Goal: Communication & Community: Answer question/provide support

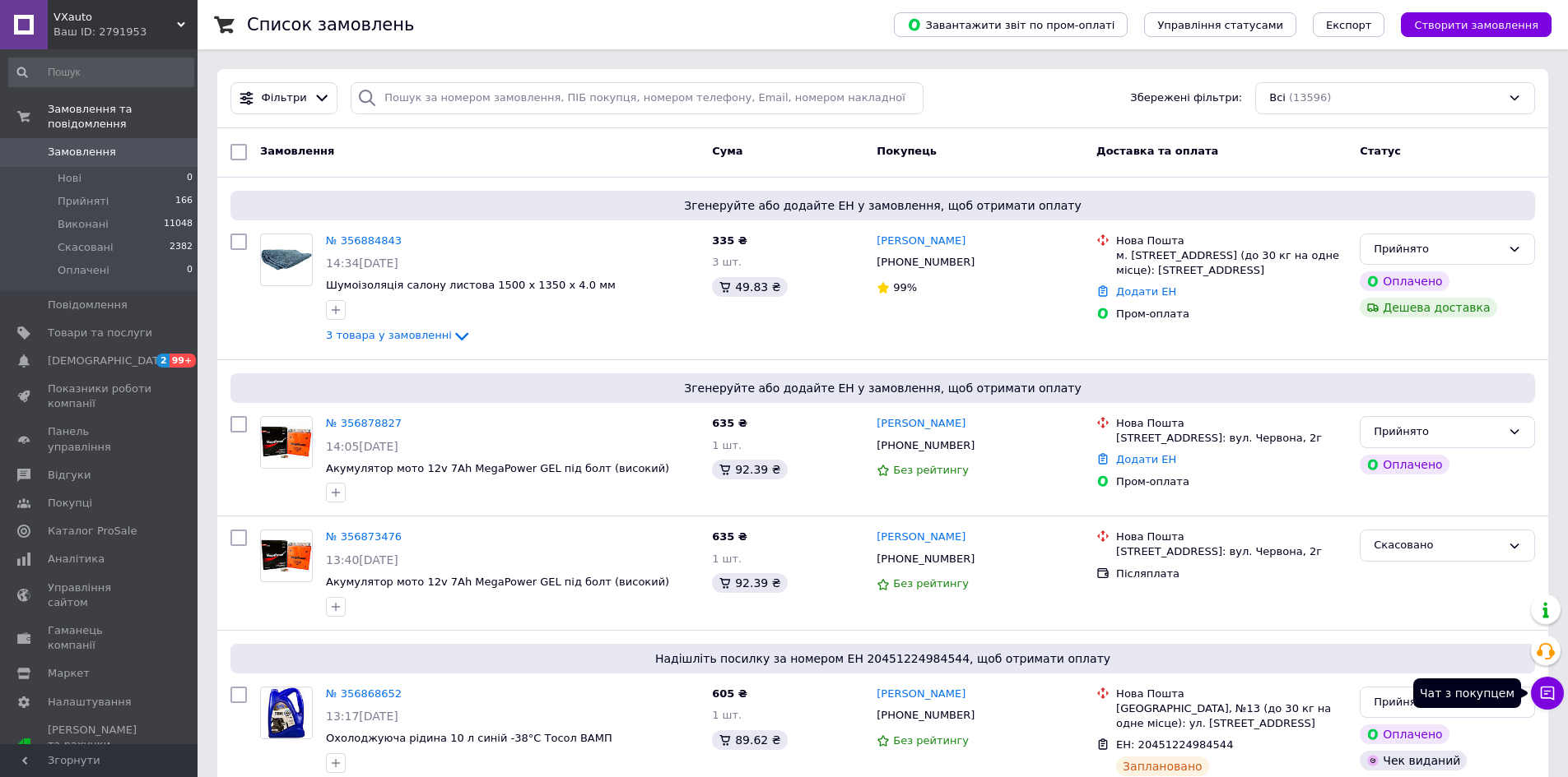
click at [1549, 693] on icon at bounding box center [1546, 693] width 16 height 16
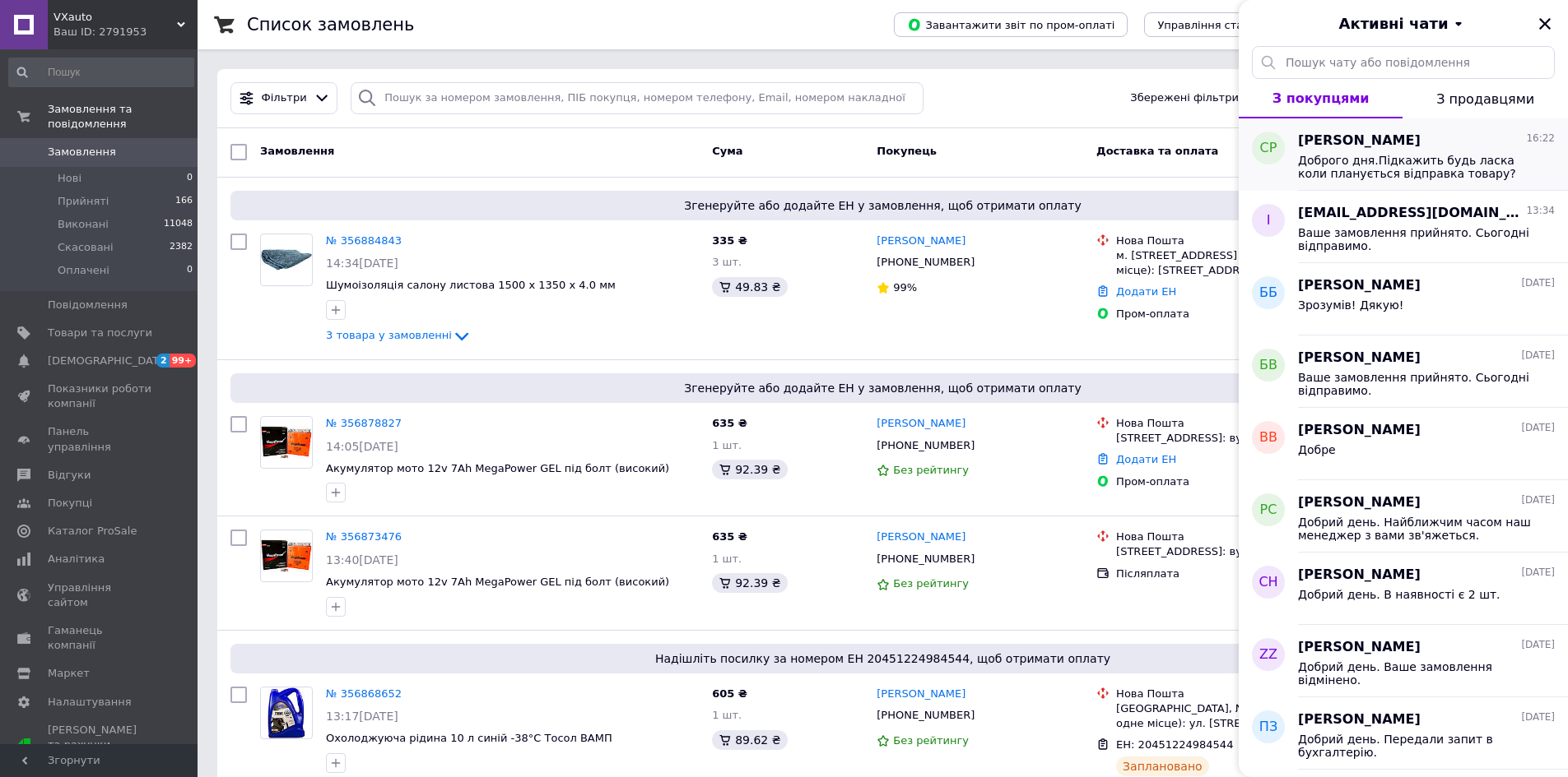
click at [1432, 165] on span "Доброго дня.Підкажить будь ласка коли планується відправка товару?" at bounding box center [1414, 167] width 234 height 27
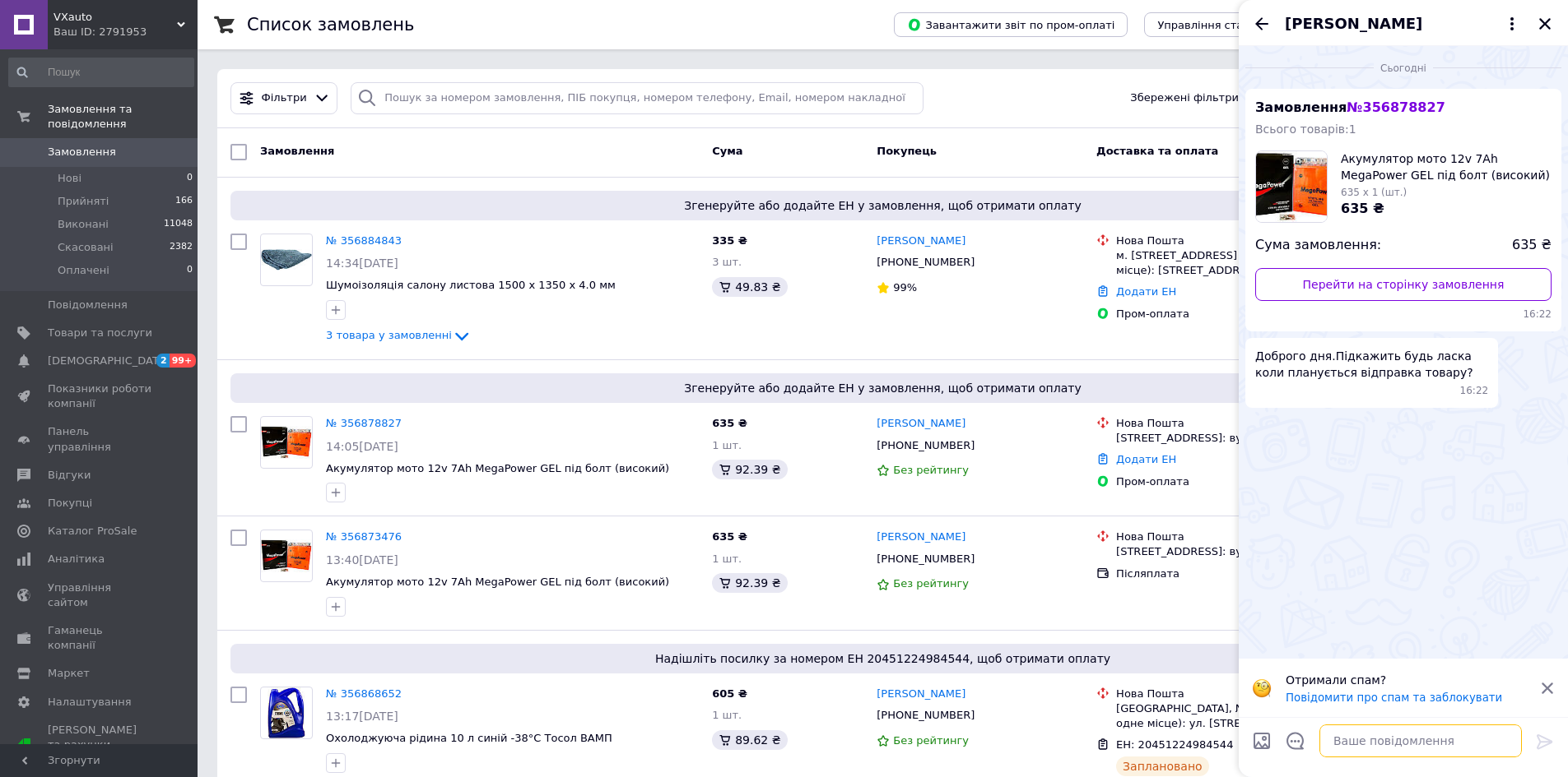
click at [1408, 756] on textarea at bounding box center [1420, 741] width 202 height 33
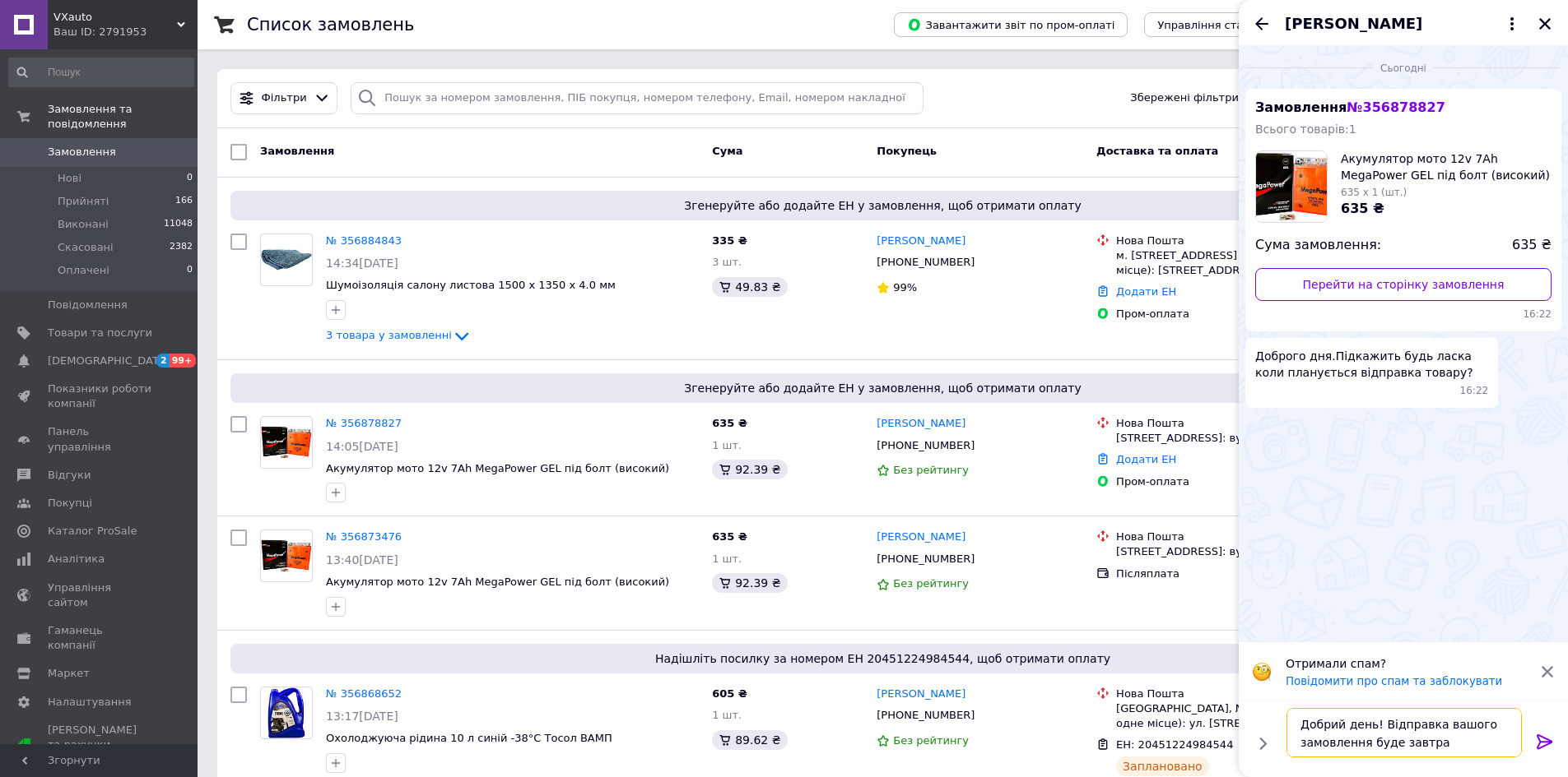
click at [1404, 725] on textarea "Добрий день! Відправка вашого замовлення буде завтра" at bounding box center [1404, 733] width 236 height 50
click at [1460, 744] on textarea "Добрий день! Відправлення вашого замовлення буде завтра" at bounding box center [1404, 733] width 236 height 50
click at [1372, 728] on textarea "Добрий день! Відправлення вашого замовлення буде завтра" at bounding box center [1404, 733] width 236 height 50
click at [1453, 746] on textarea "Добрий день. Відправлення вашого замовлення буде завтра" at bounding box center [1404, 733] width 236 height 50
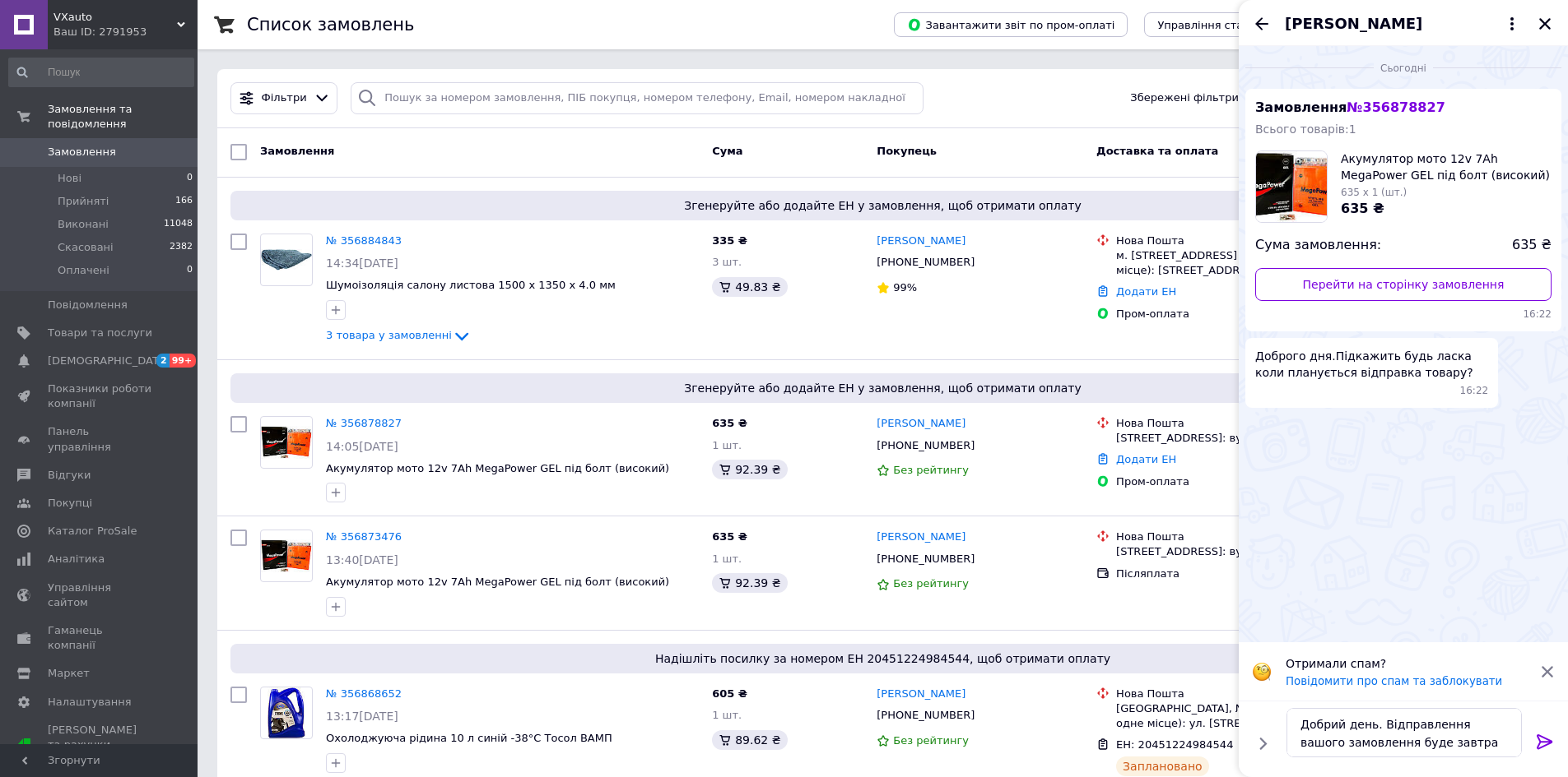
click at [1544, 666] on icon at bounding box center [1547, 672] width 11 height 11
click at [1453, 750] on textarea "Добрий день. Відправлення вашого замовлення буде завтра" at bounding box center [1404, 733] width 236 height 50
type textarea "Добрий день. Відправлення вашого замовлення буде завтра."
click at [1545, 738] on icon at bounding box center [1544, 743] width 15 height 15
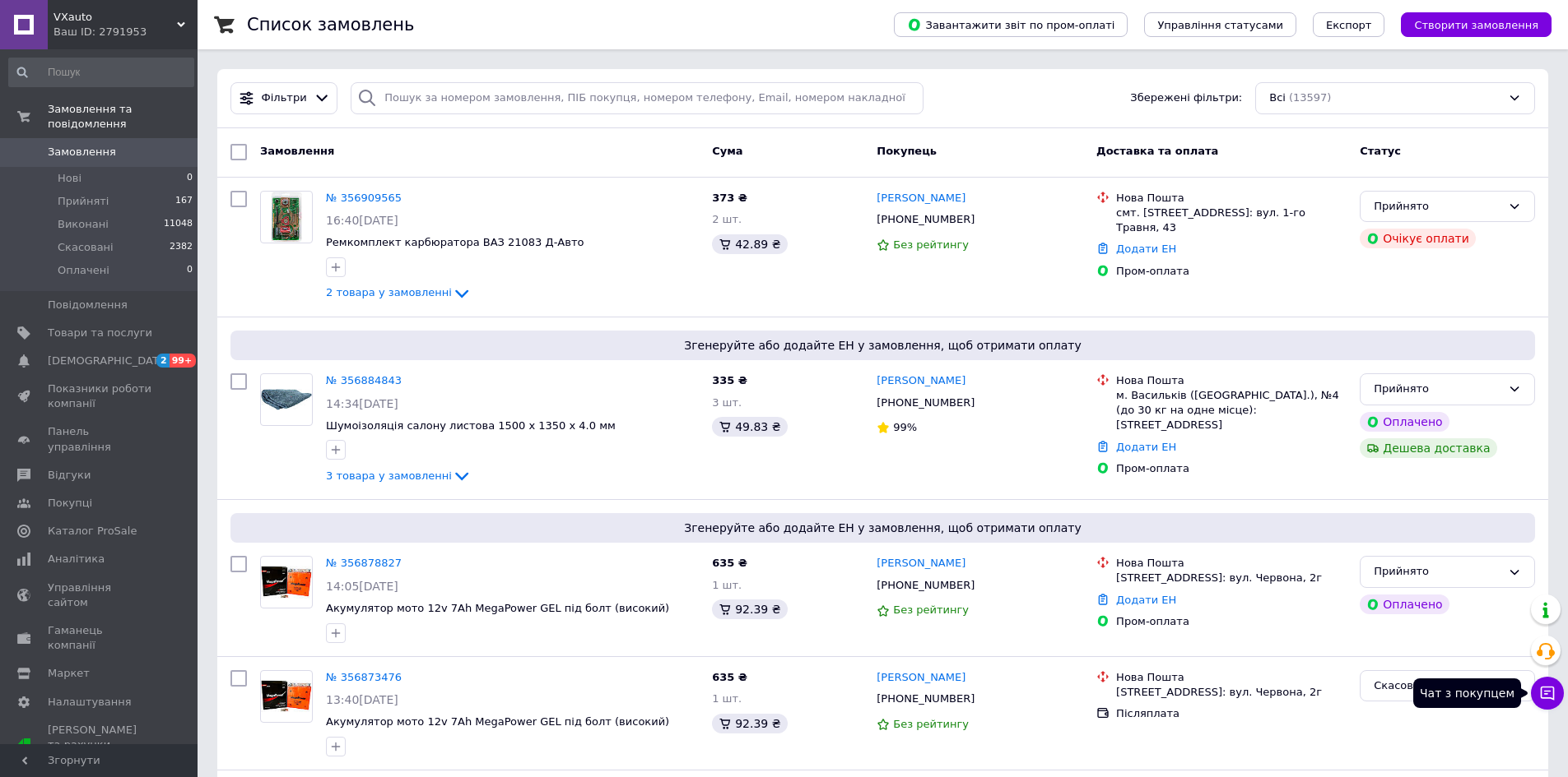
click at [1547, 703] on button "Чат з покупцем" at bounding box center [1547, 693] width 33 height 33
click at [1553, 693] on icon at bounding box center [1547, 693] width 14 height 14
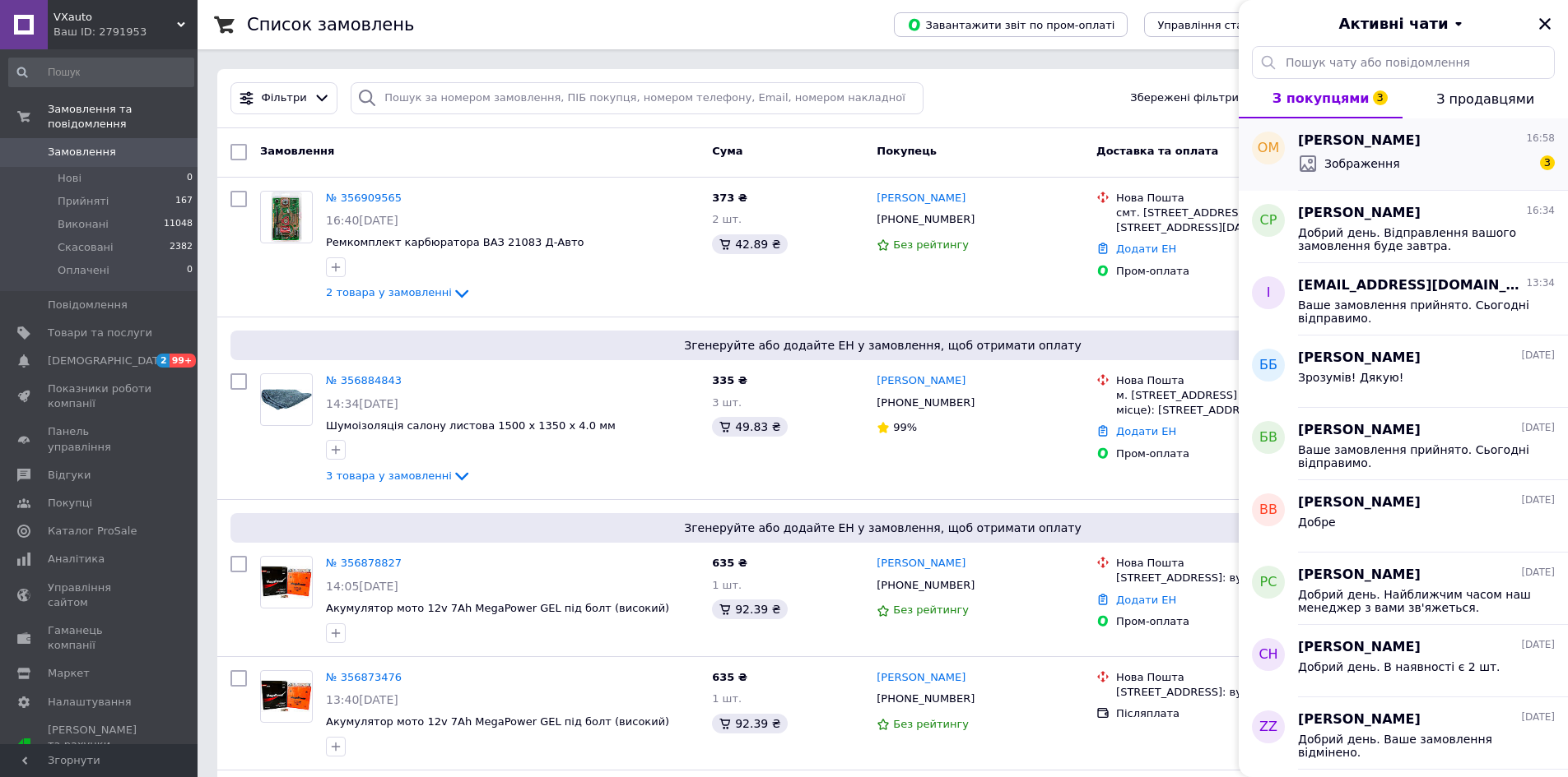
click at [1366, 172] on div "Зображення" at bounding box center [1349, 163] width 102 height 20
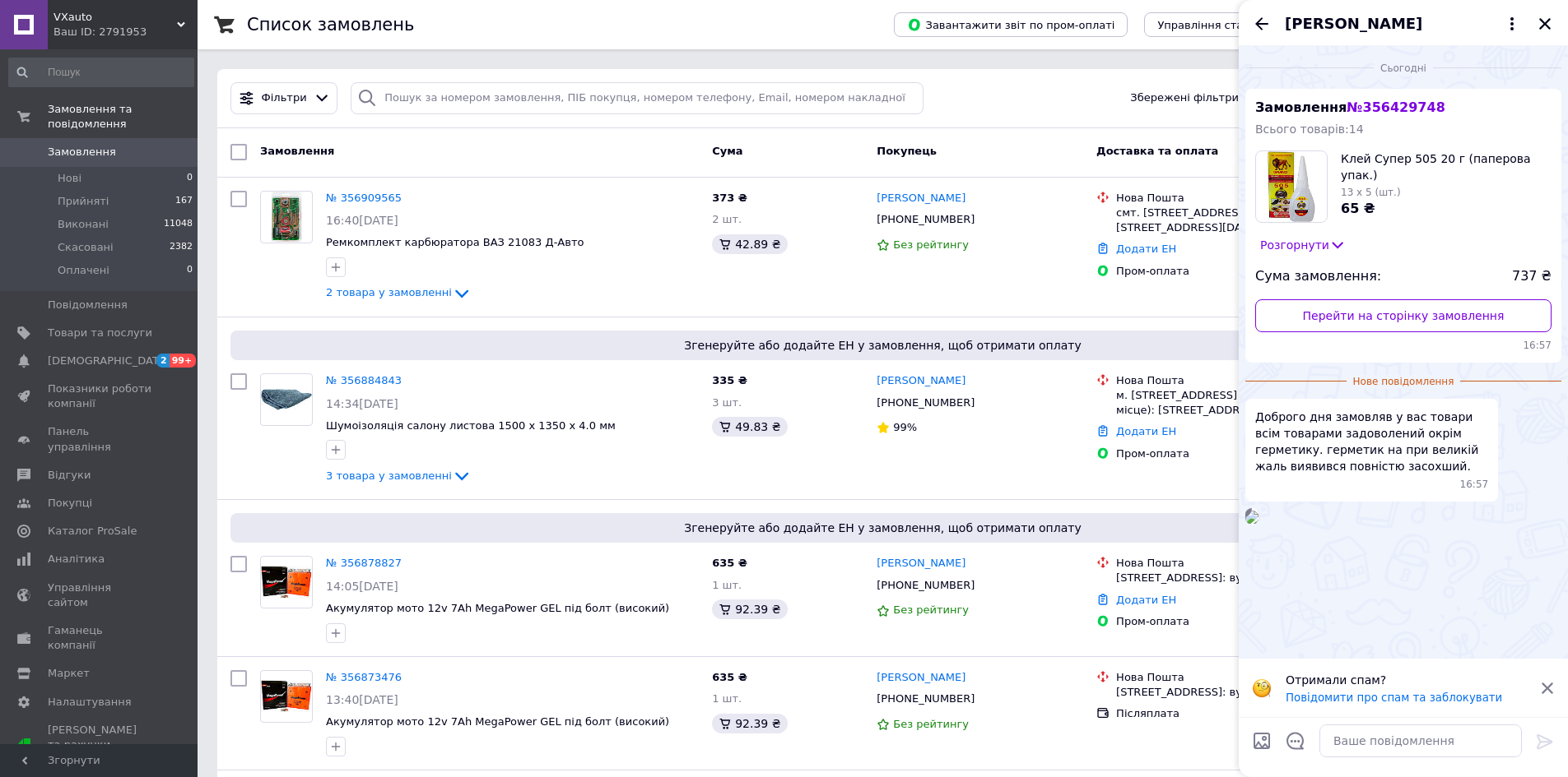
click at [1554, 693] on icon at bounding box center [1547, 688] width 15 height 15
click at [1330, 250] on icon at bounding box center [1336, 244] width 16 height 16
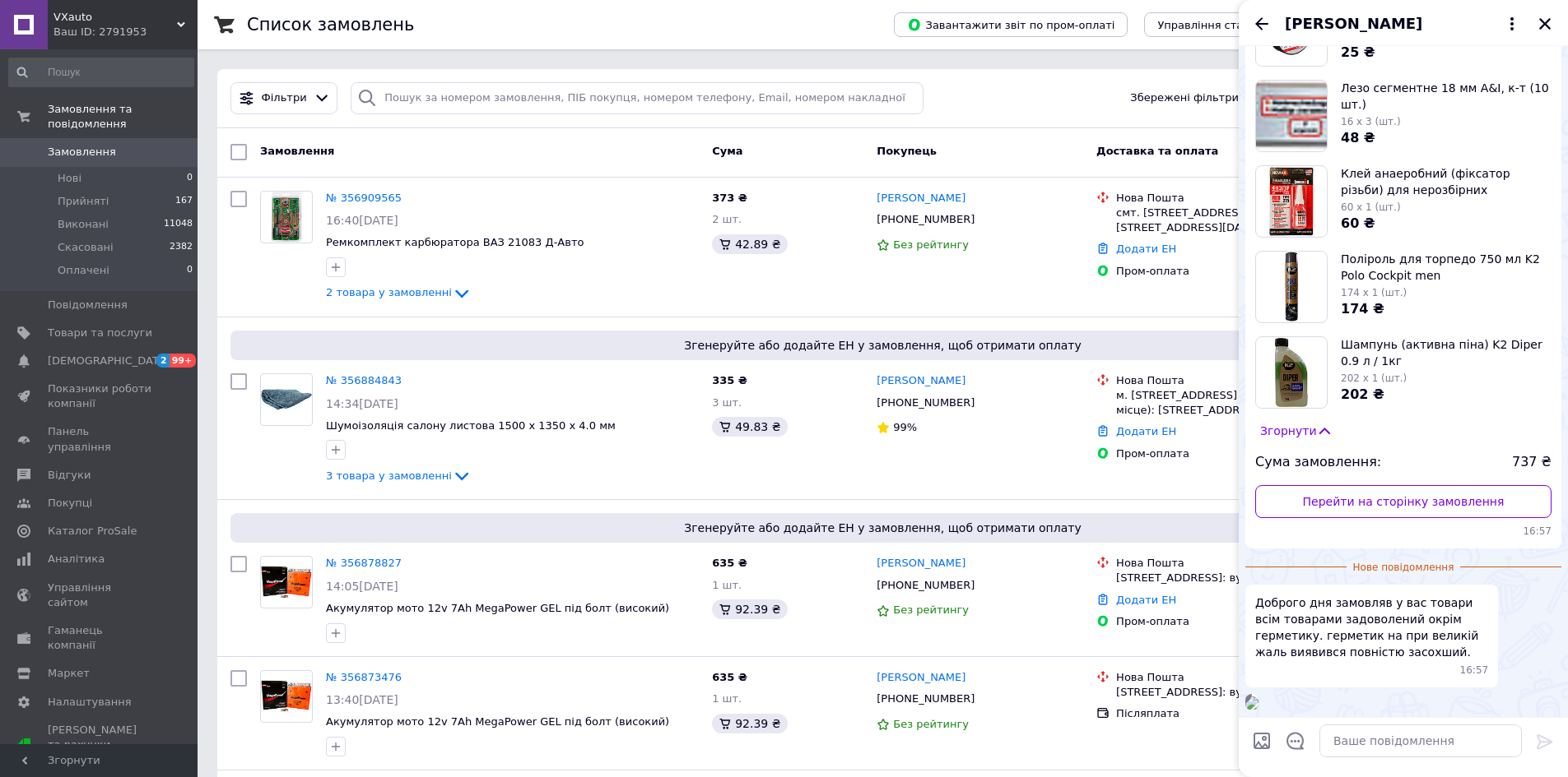
scroll to position [539, 0]
click at [1316, 422] on icon at bounding box center [1324, 430] width 16 height 16
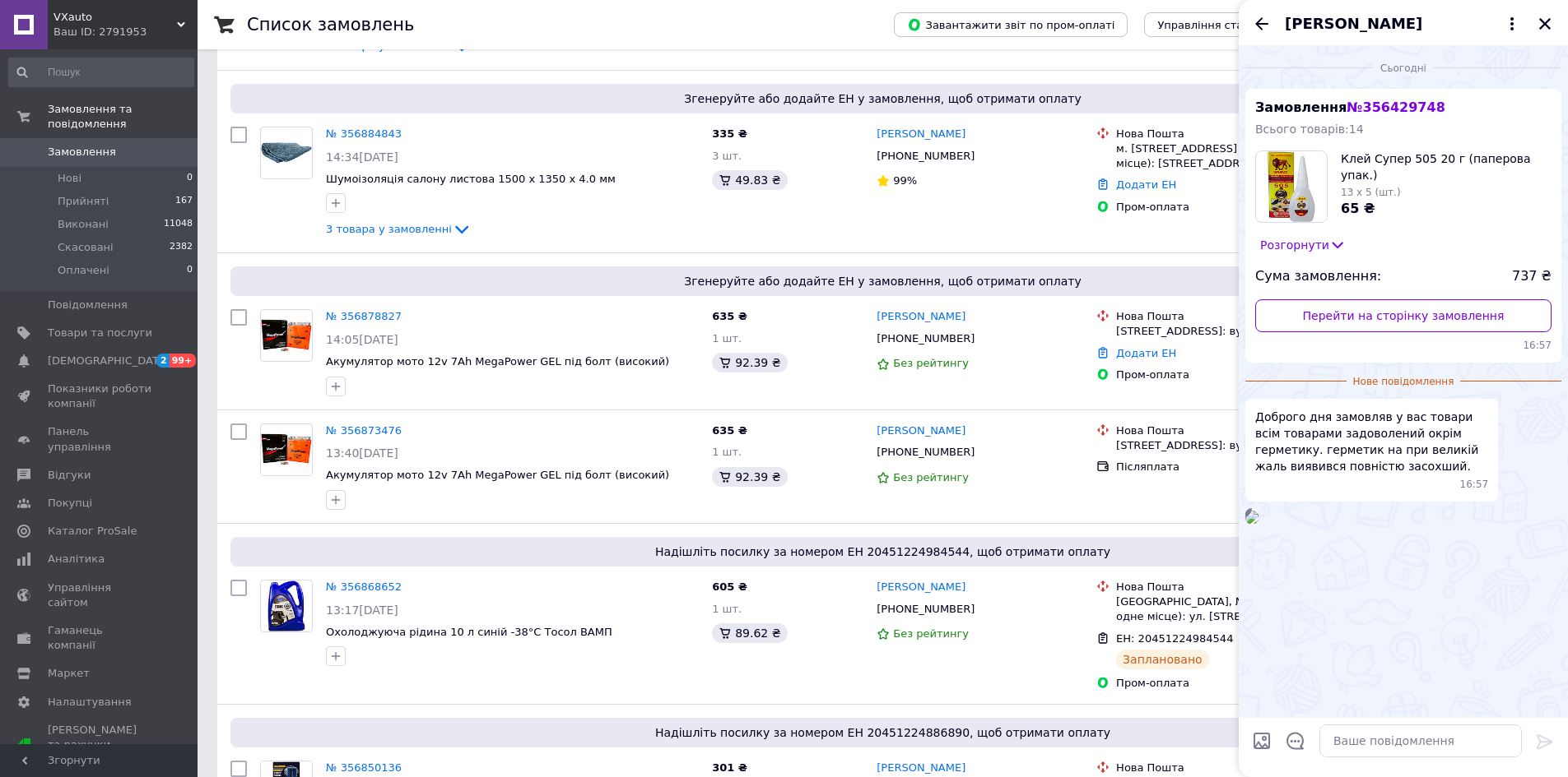
scroll to position [0, 0]
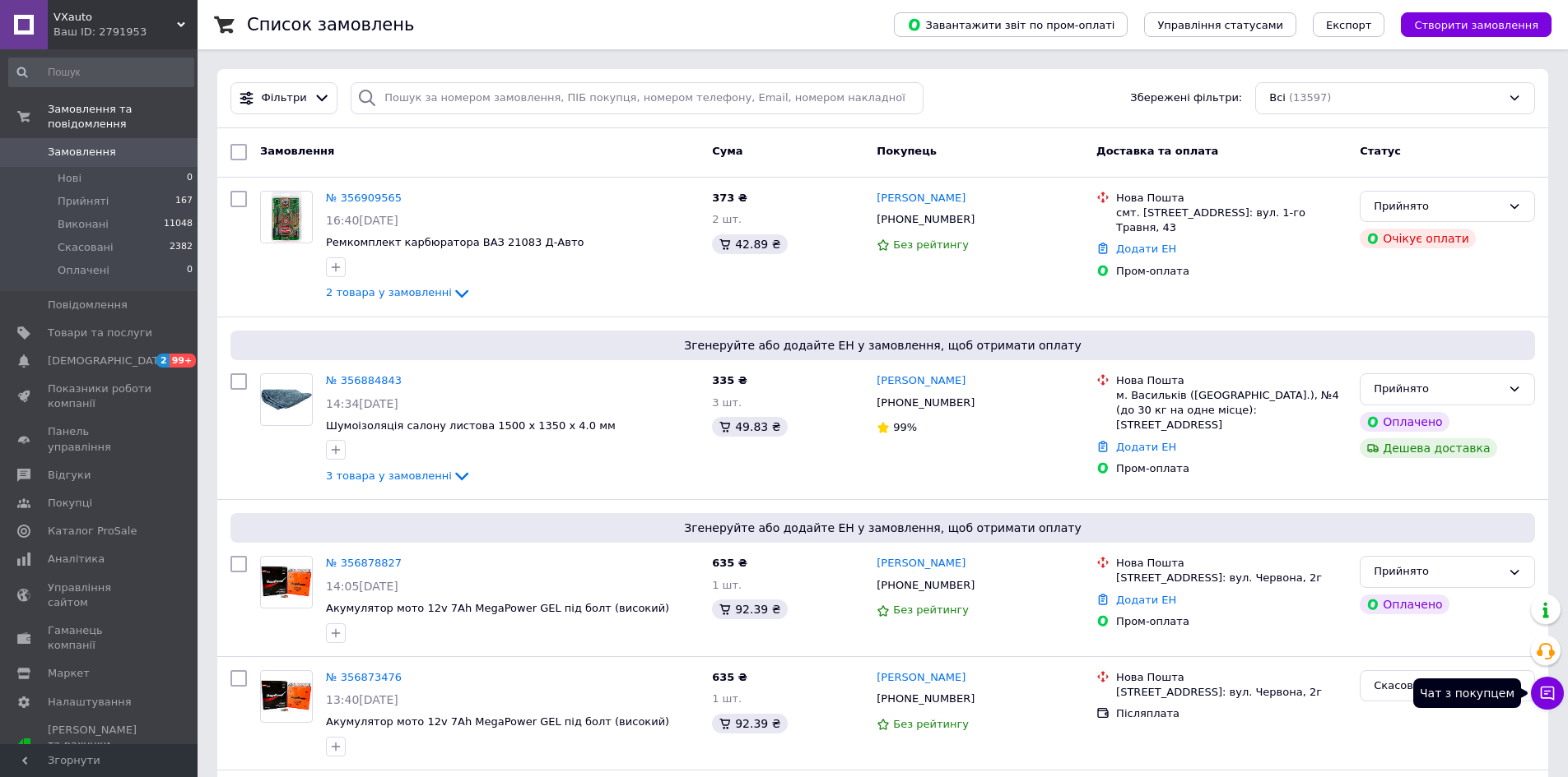
click at [1553, 695] on icon at bounding box center [1547, 693] width 14 height 14
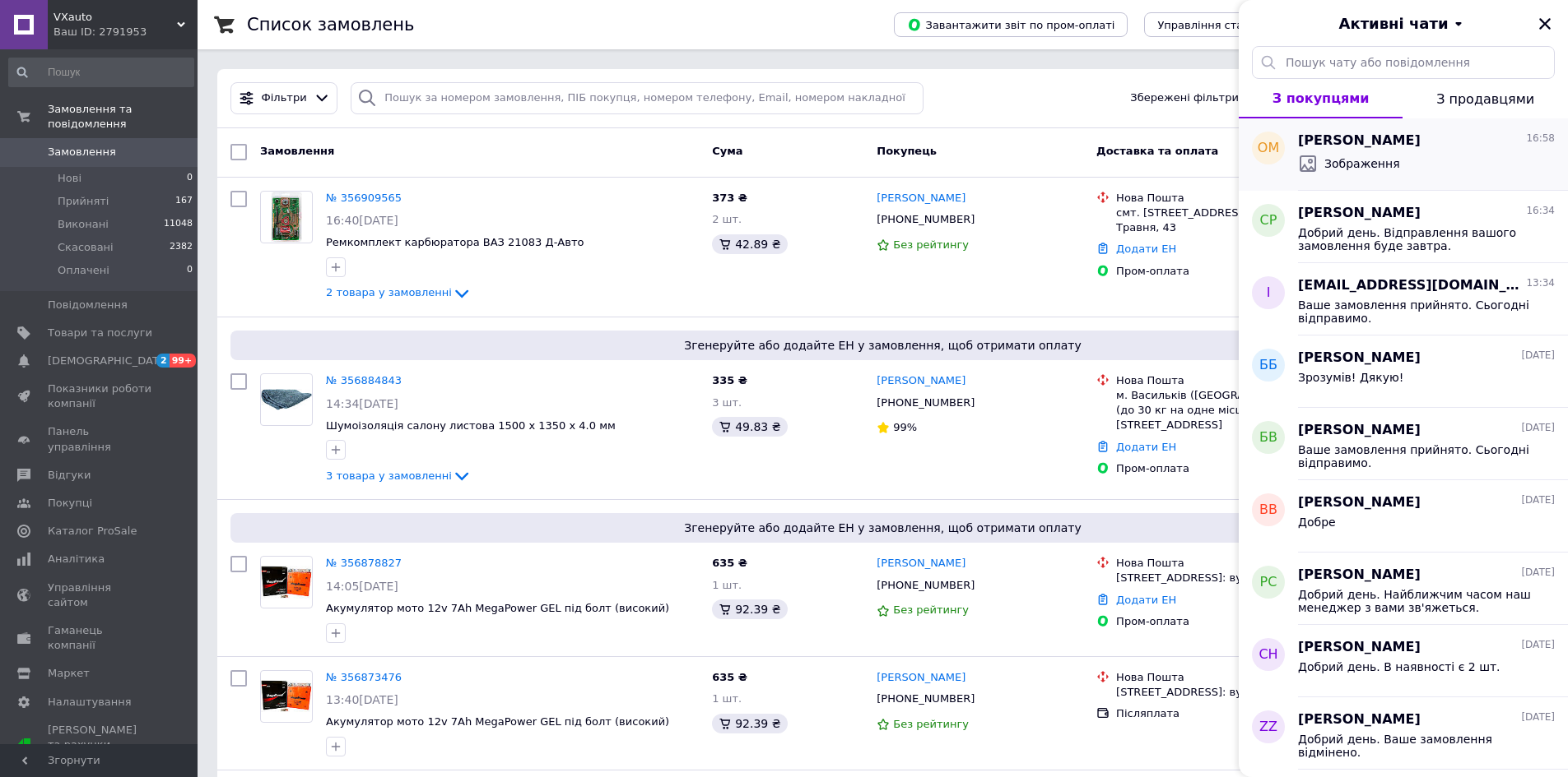
click at [1409, 177] on div "Олександр Микитюк 16:58 Зображення" at bounding box center [1433, 154] width 270 height 72
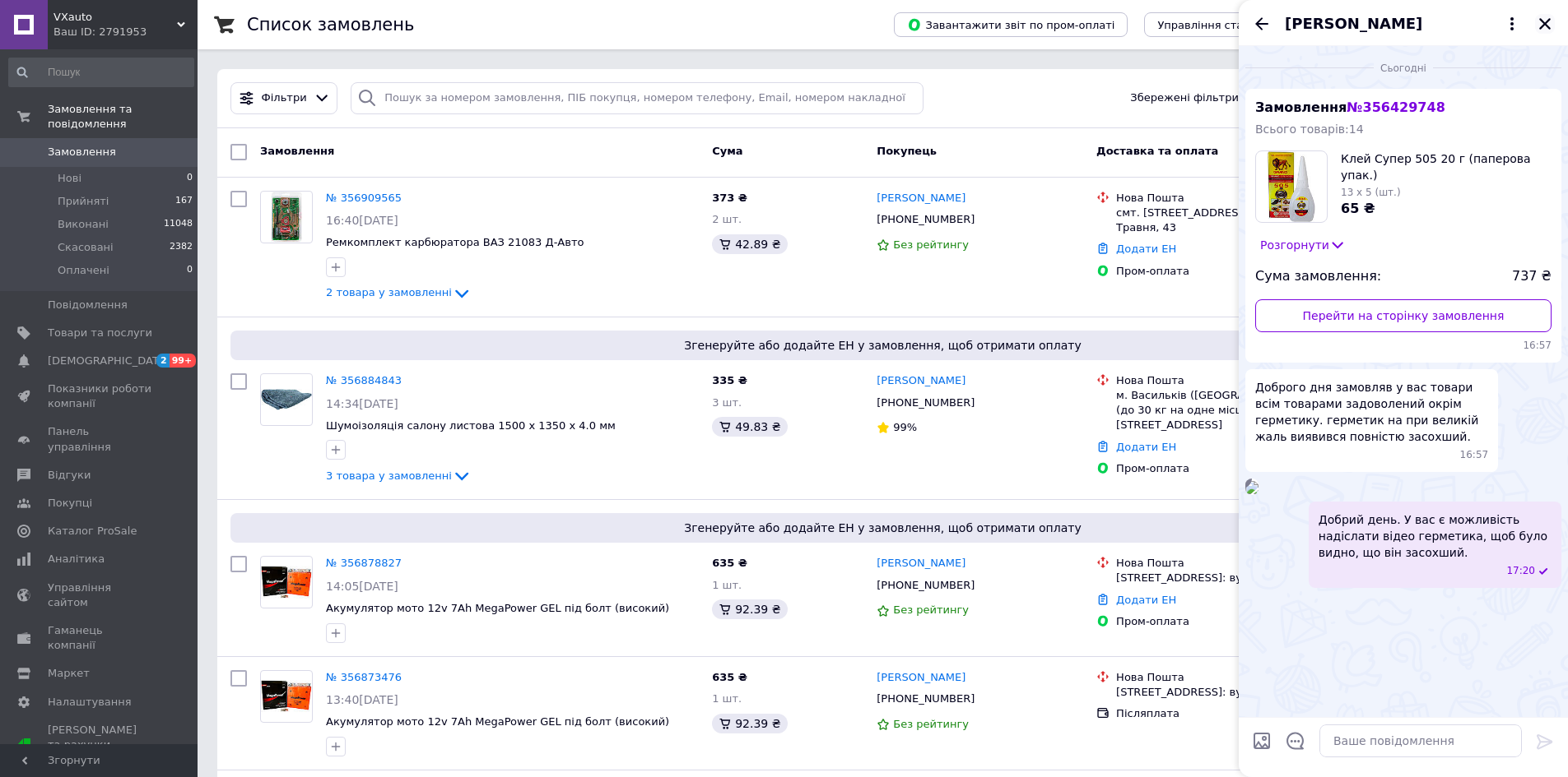
click at [1547, 23] on icon "Закрити" at bounding box center [1545, 24] width 15 height 15
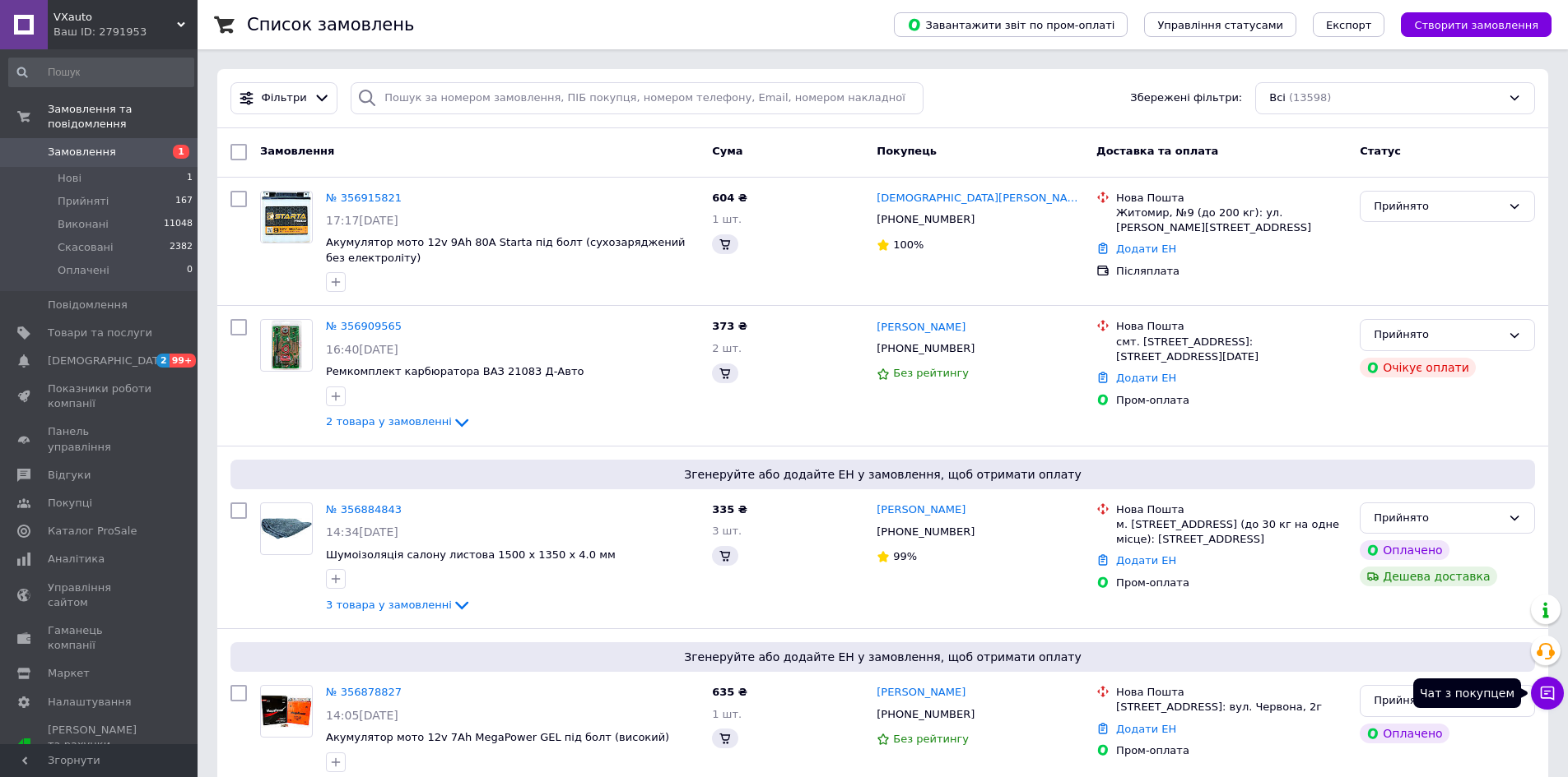
click at [1551, 697] on icon at bounding box center [1546, 693] width 16 height 16
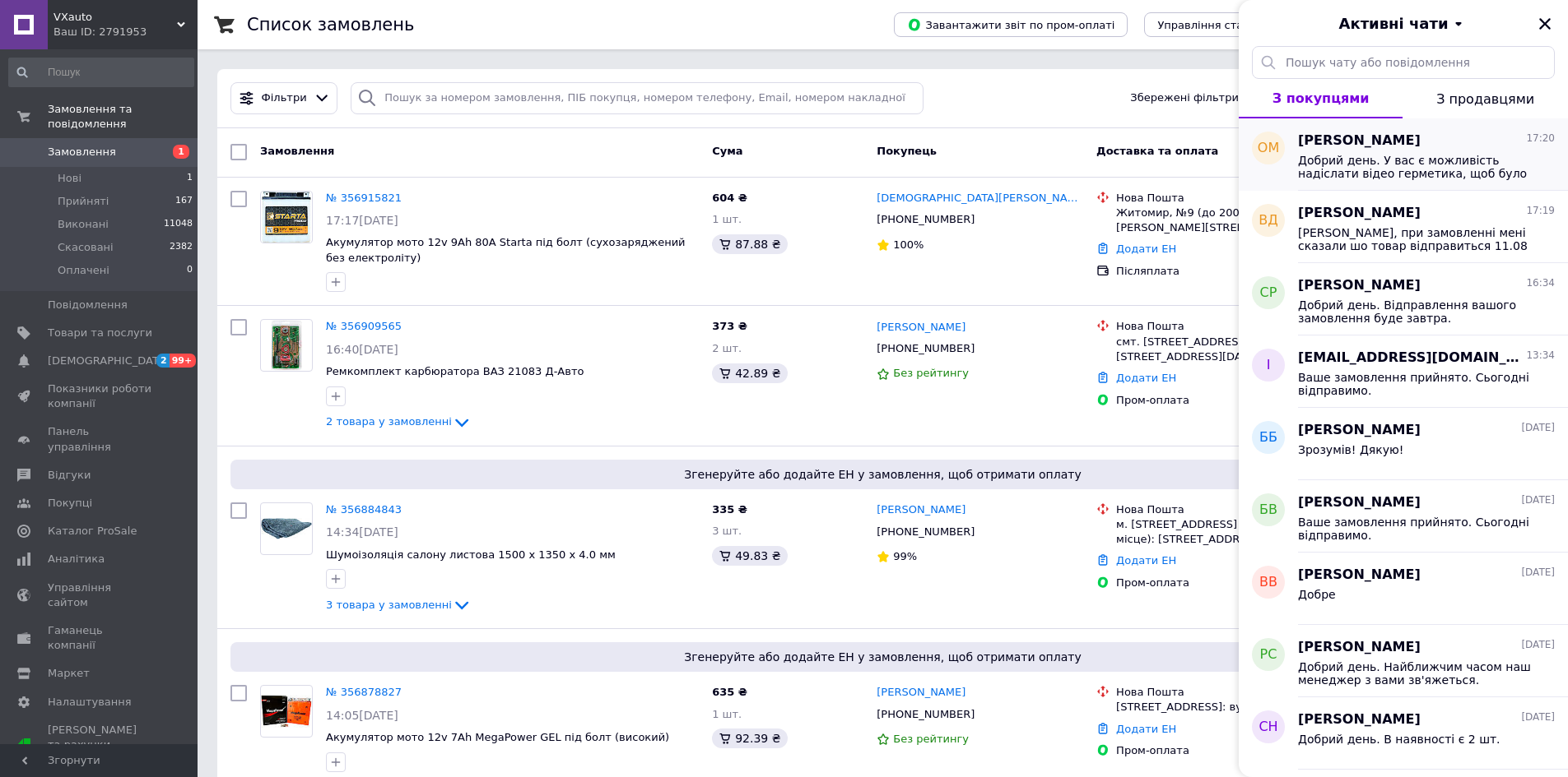
click at [1413, 160] on span "Добрий день. У вас є можливість надіслати відео герметика, щоб було видно, що в…" at bounding box center [1414, 167] width 234 height 27
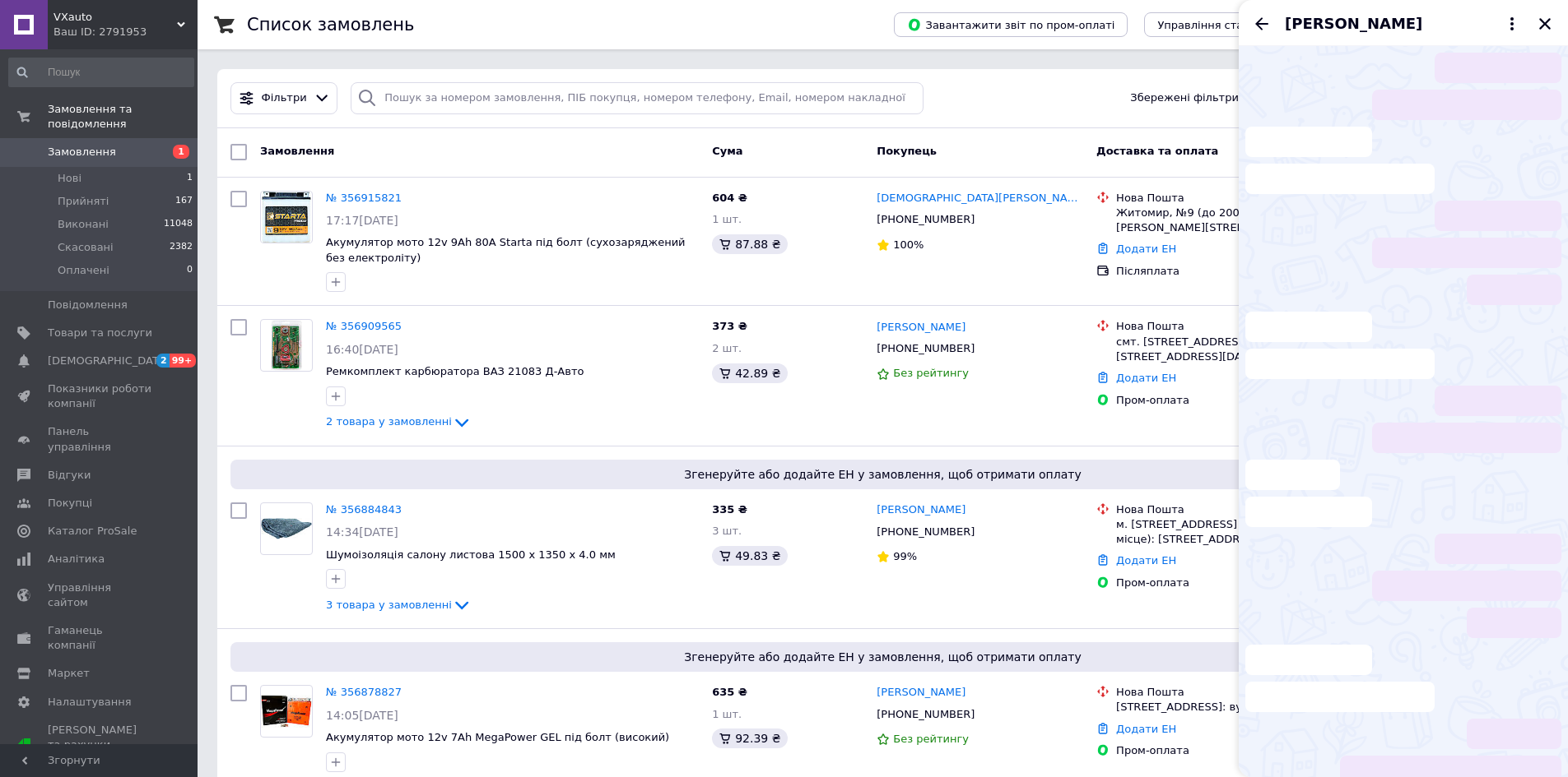
scroll to position [3, 0]
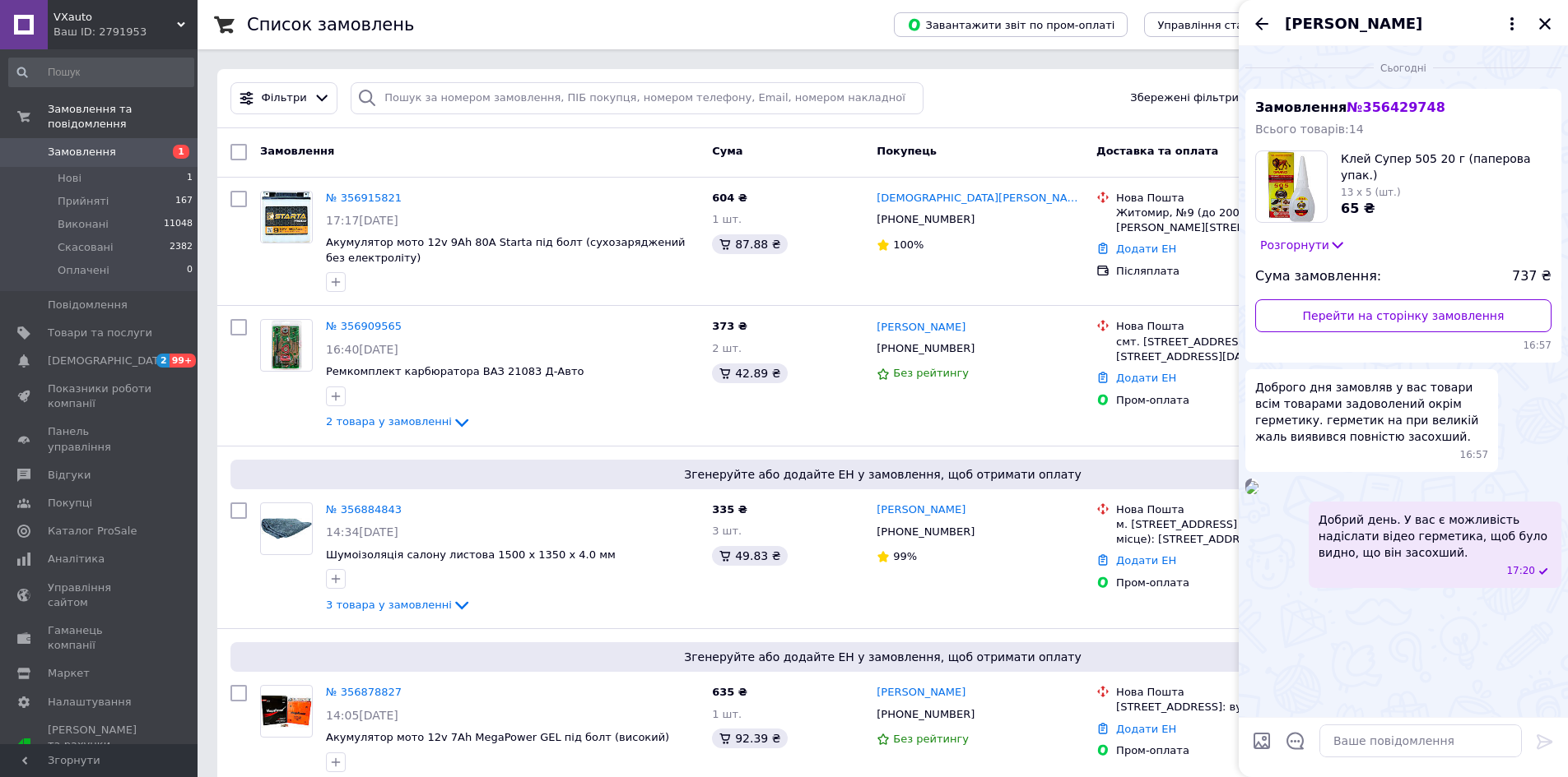
click at [1541, 34] on div "[PERSON_NAME]" at bounding box center [1403, 23] width 329 height 46
click at [1542, 29] on icon "Закрити" at bounding box center [1545, 24] width 15 height 15
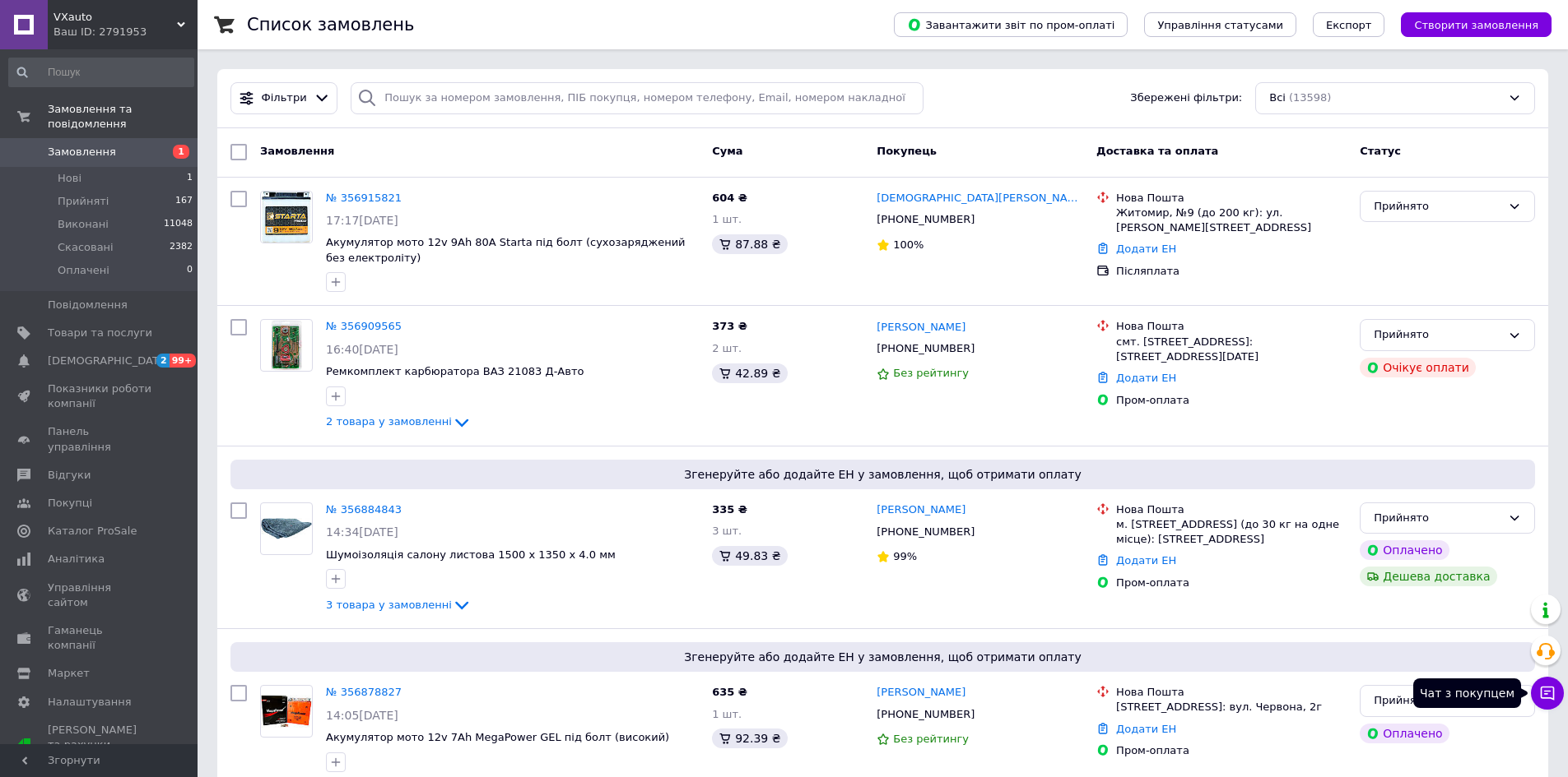
click at [1546, 688] on icon at bounding box center [1546, 693] width 16 height 16
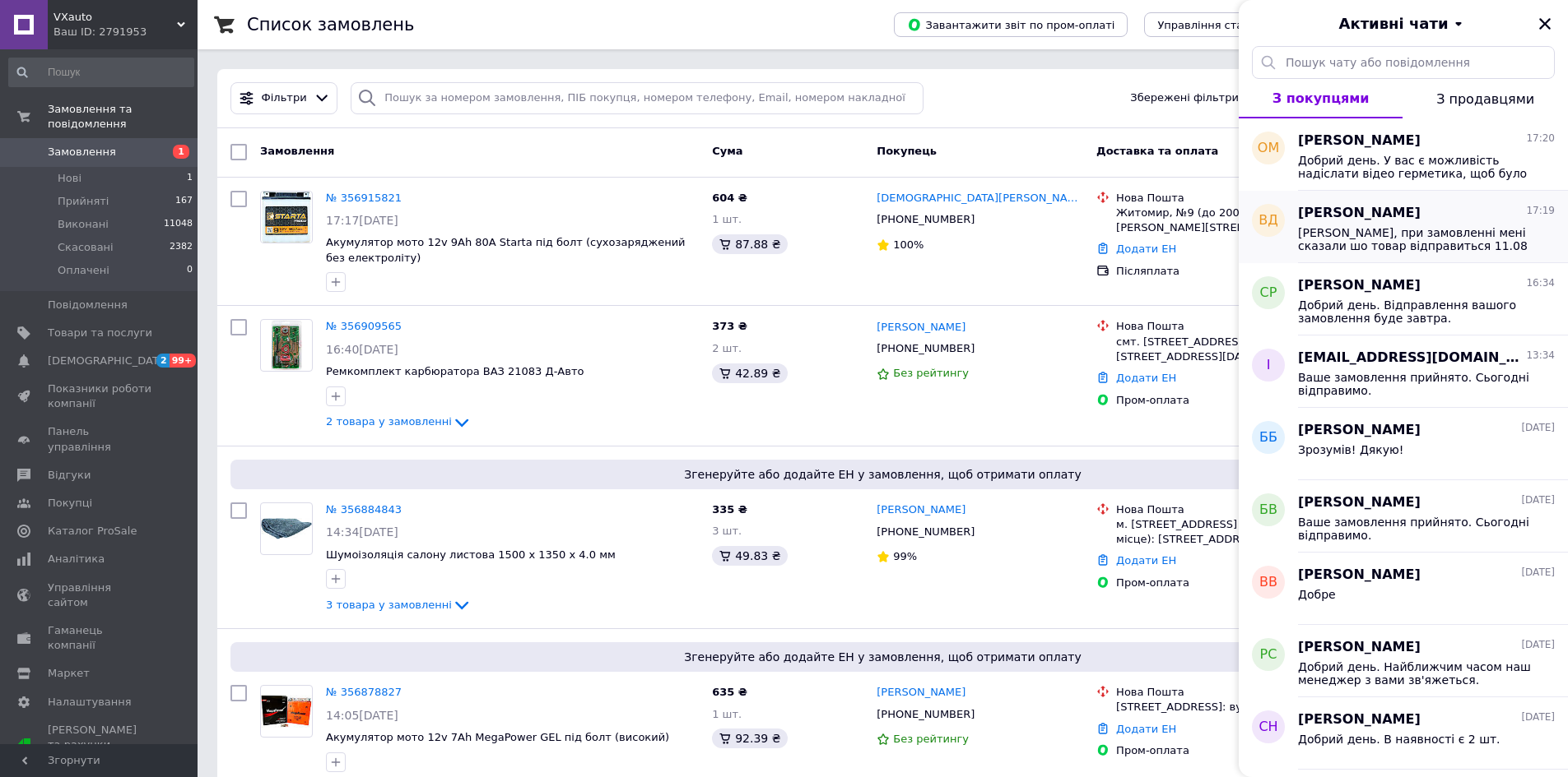
click at [1490, 215] on div "Владислав Дем'янчук 17:19" at bounding box center [1426, 214] width 257 height 19
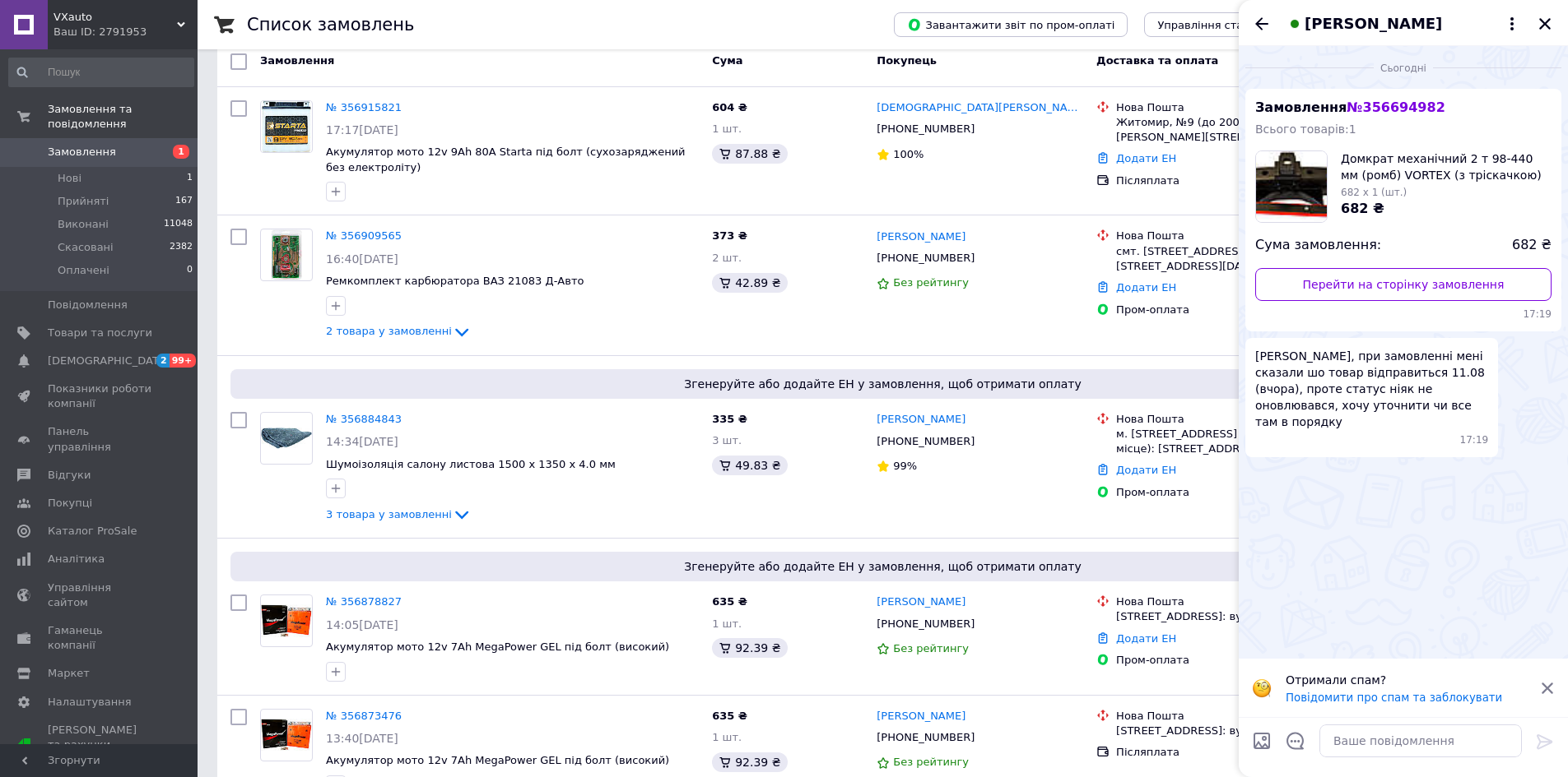
scroll to position [0, 0]
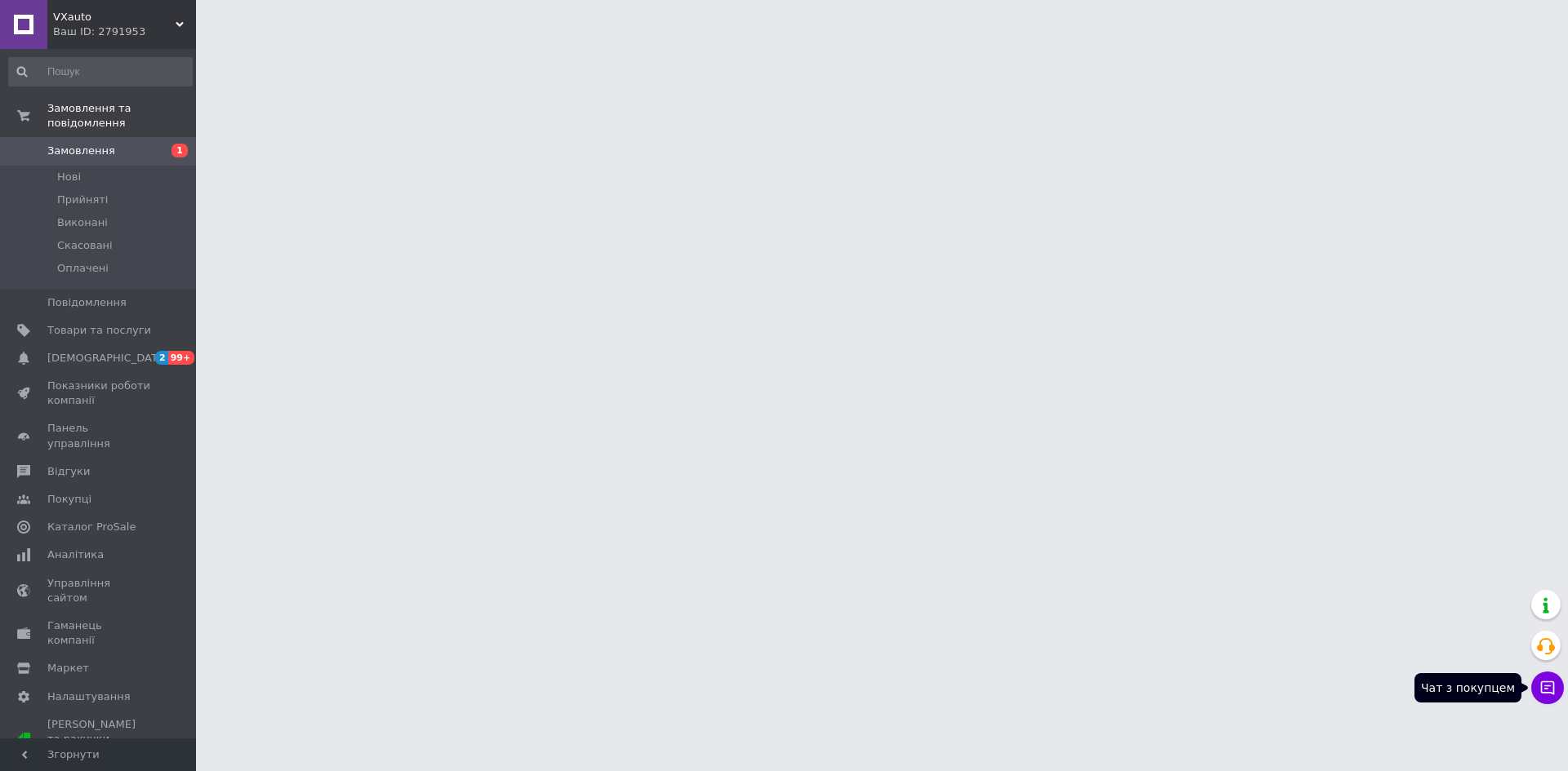
click at [1544, 686] on icon at bounding box center [1547, 688] width 14 height 14
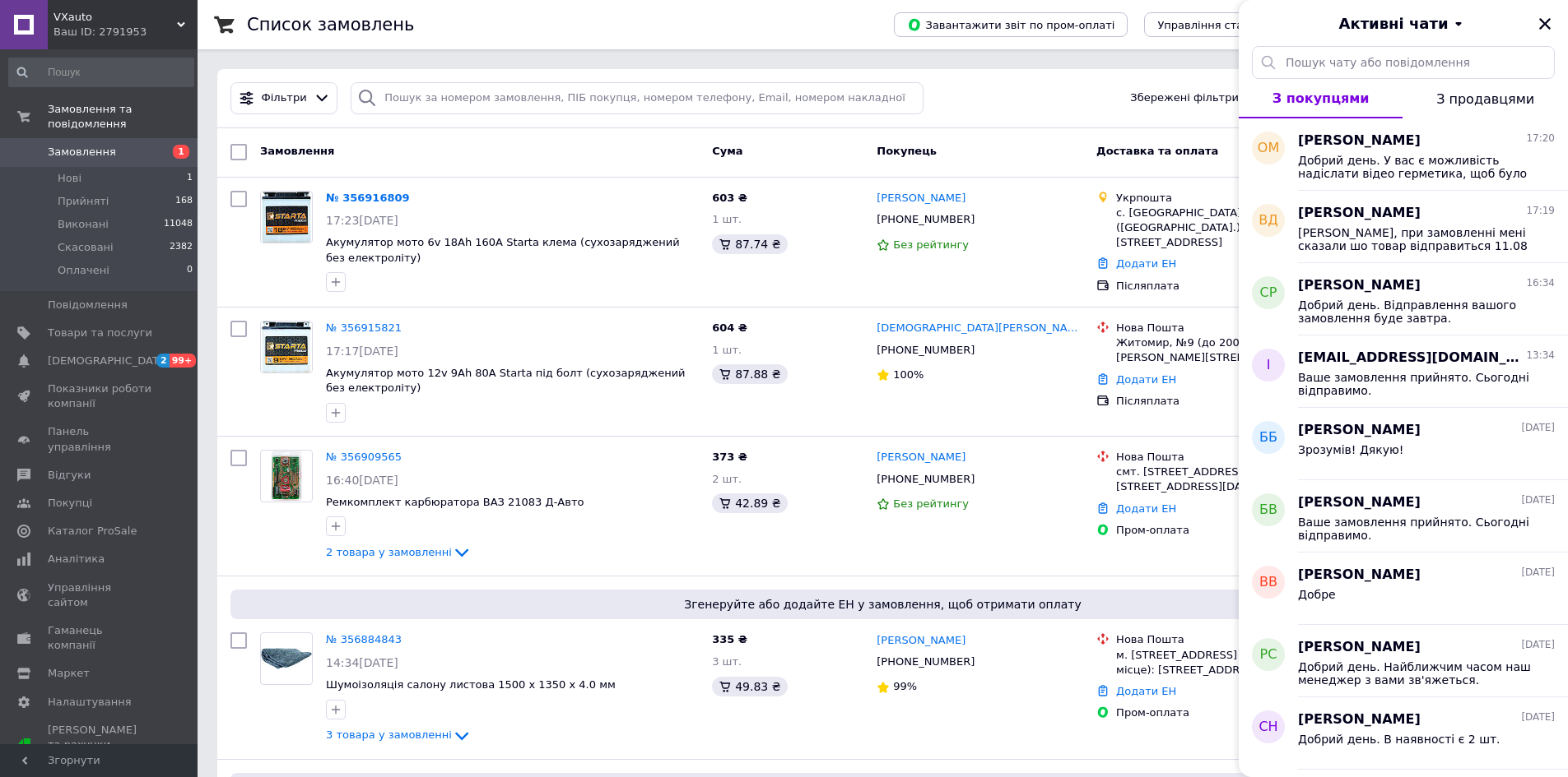
drag, startPoint x: 996, startPoint y: 105, endPoint x: 987, endPoint y: 102, distance: 9.5
click at [987, 102] on div "Фільтри Збережені фільтри: Всі (13599)" at bounding box center [882, 98] width 1317 height 32
click at [1335, 216] on span "[PERSON_NAME]" at bounding box center [1359, 214] width 123 height 19
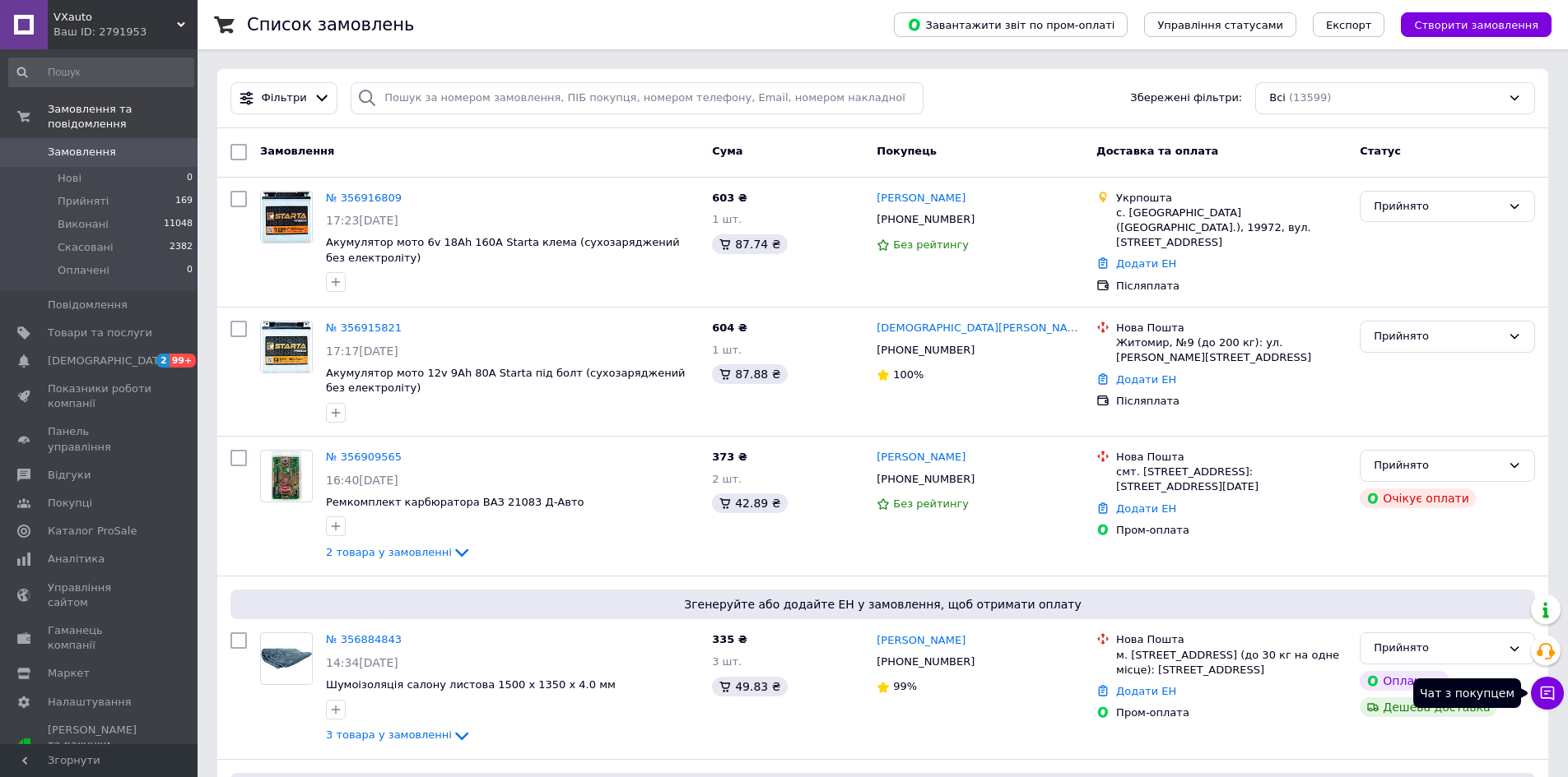
click at [1553, 699] on icon at bounding box center [1547, 693] width 14 height 14
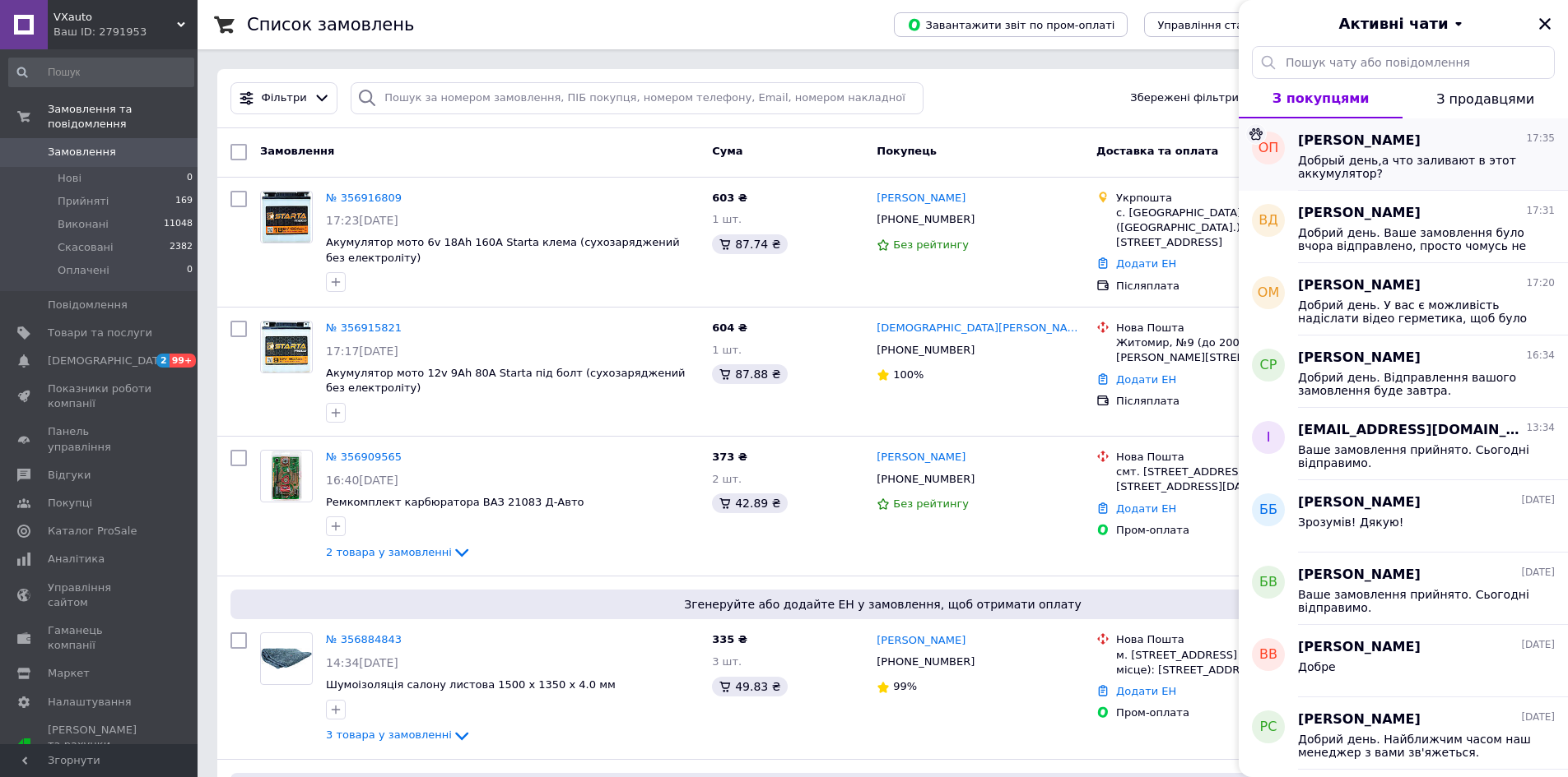
click at [1404, 171] on span "Добрый день,а что заливают в этот аккумулятор?" at bounding box center [1414, 167] width 234 height 27
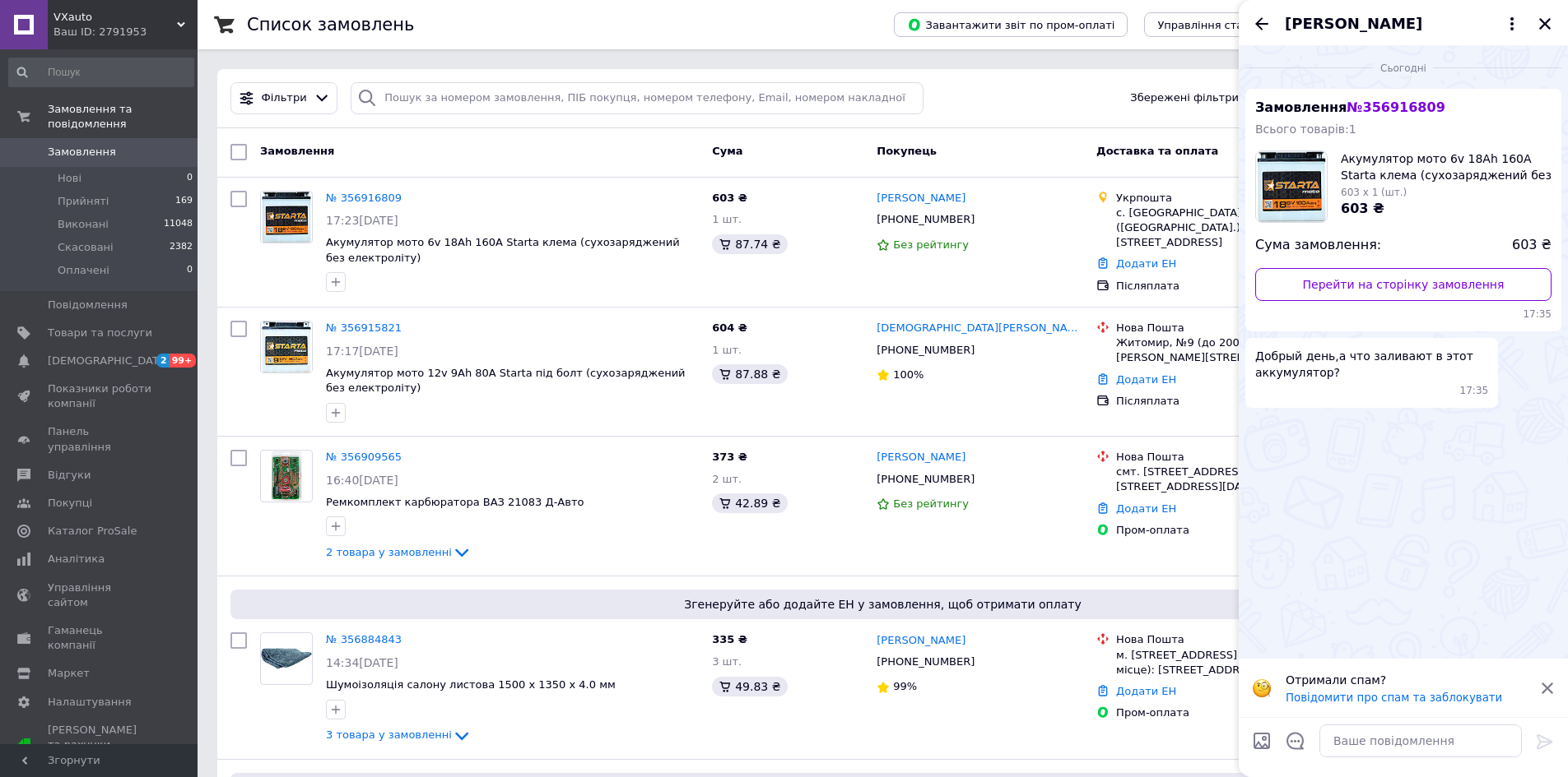
click at [1542, 690] on icon at bounding box center [1547, 688] width 15 height 15
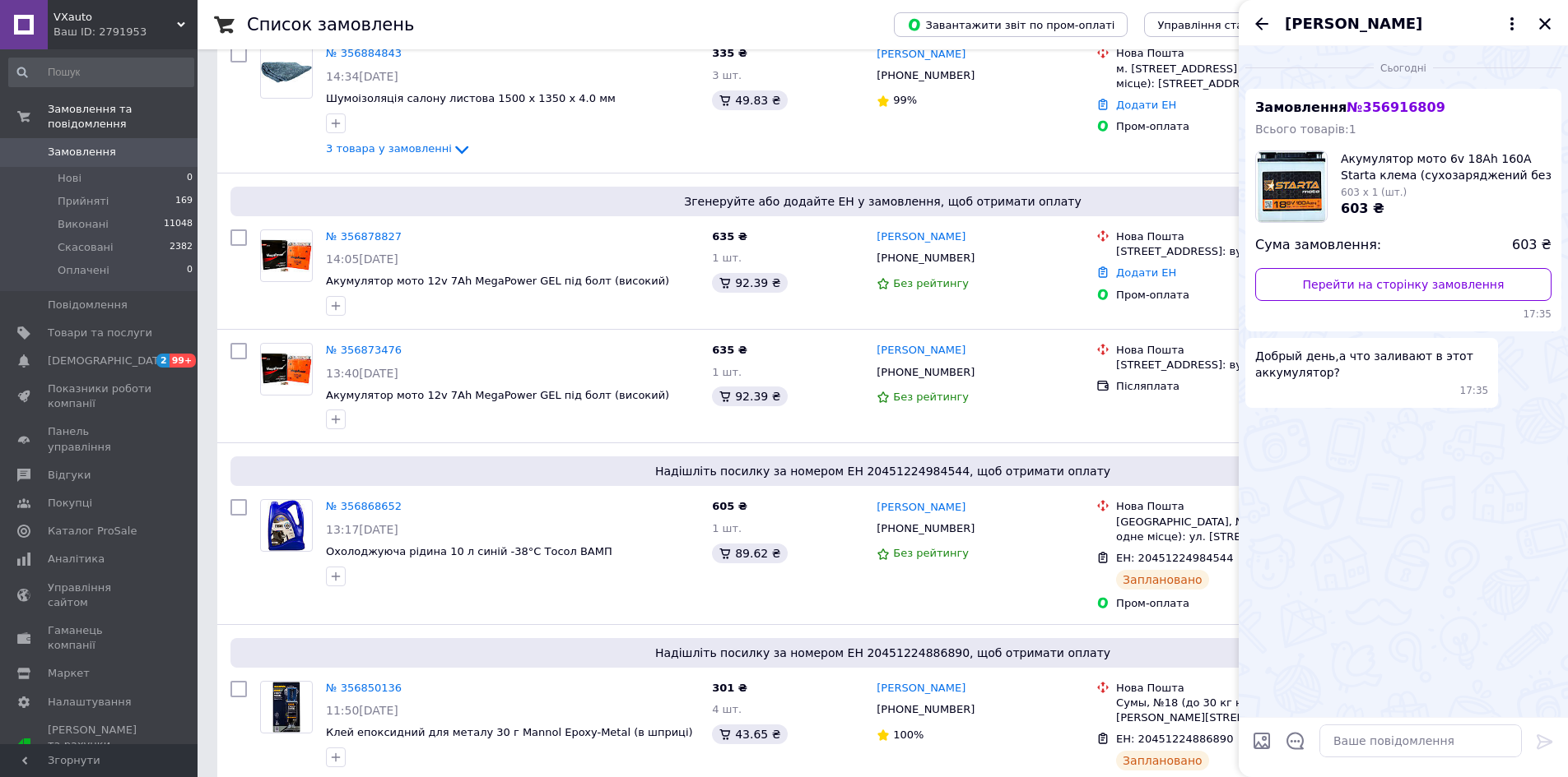
scroll to position [680, 0]
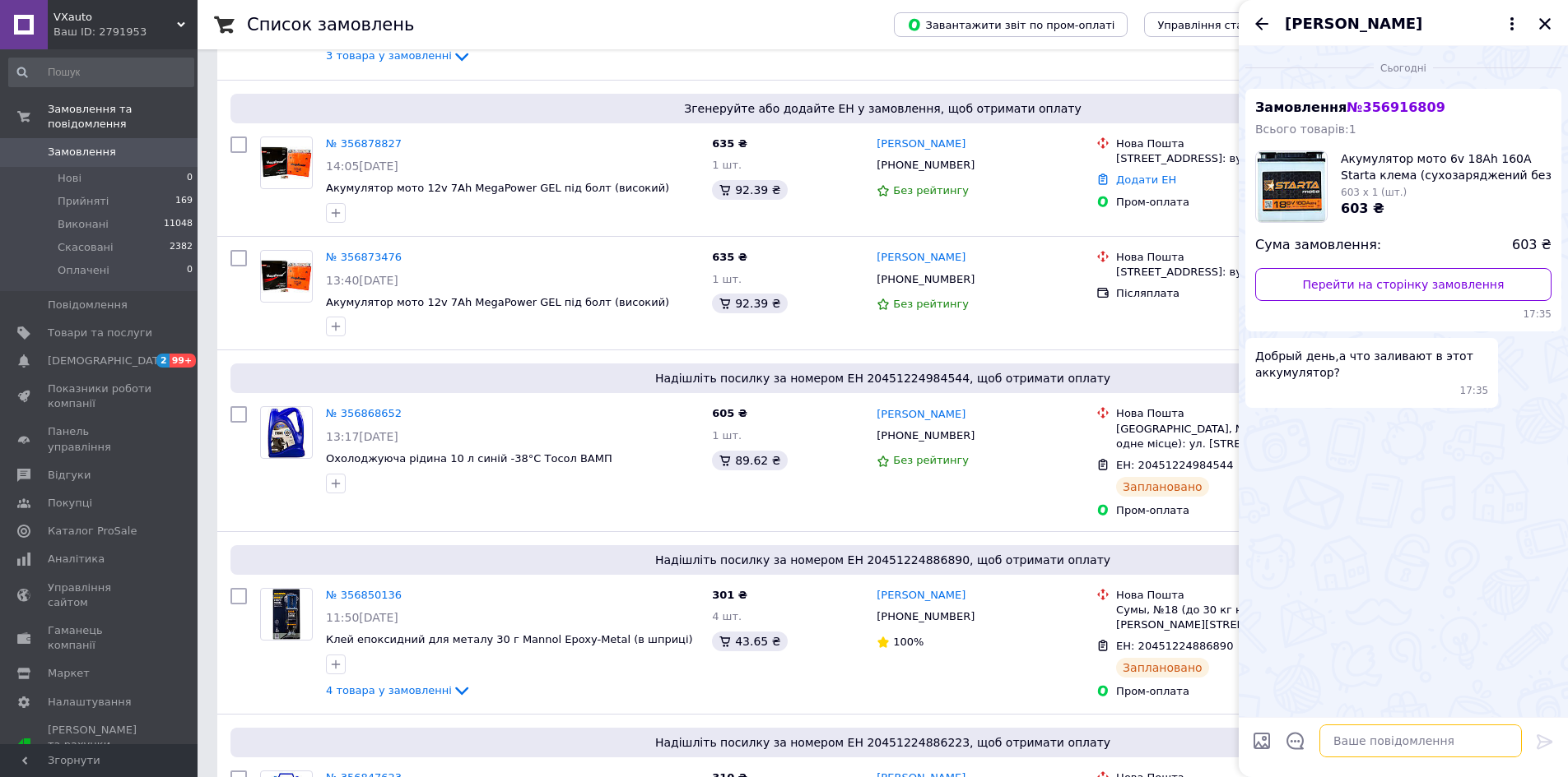
click at [1394, 735] on textarea at bounding box center [1420, 741] width 202 height 33
type textarea "Добрий день. Потрібно заливати електроліт."
click at [1293, 177] on img at bounding box center [1291, 187] width 69 height 71
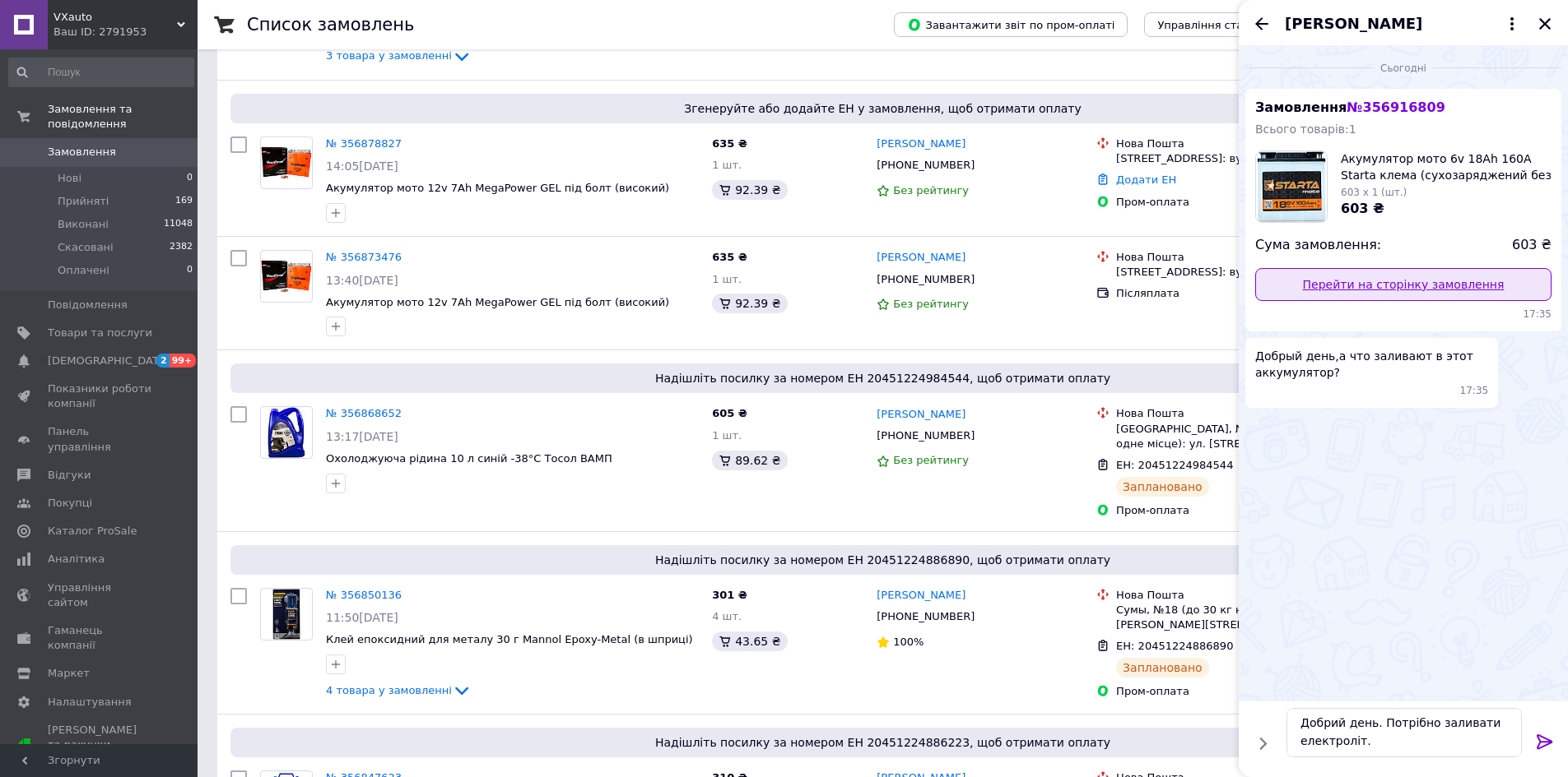
click at [1359, 281] on link "Перейти на сторінку замовлення" at bounding box center [1403, 284] width 297 height 33
click at [1255, 268] on link "Перейти на сторінку замовлення" at bounding box center [1403, 284] width 297 height 33
click at [1541, 744] on icon at bounding box center [1544, 742] width 20 height 20
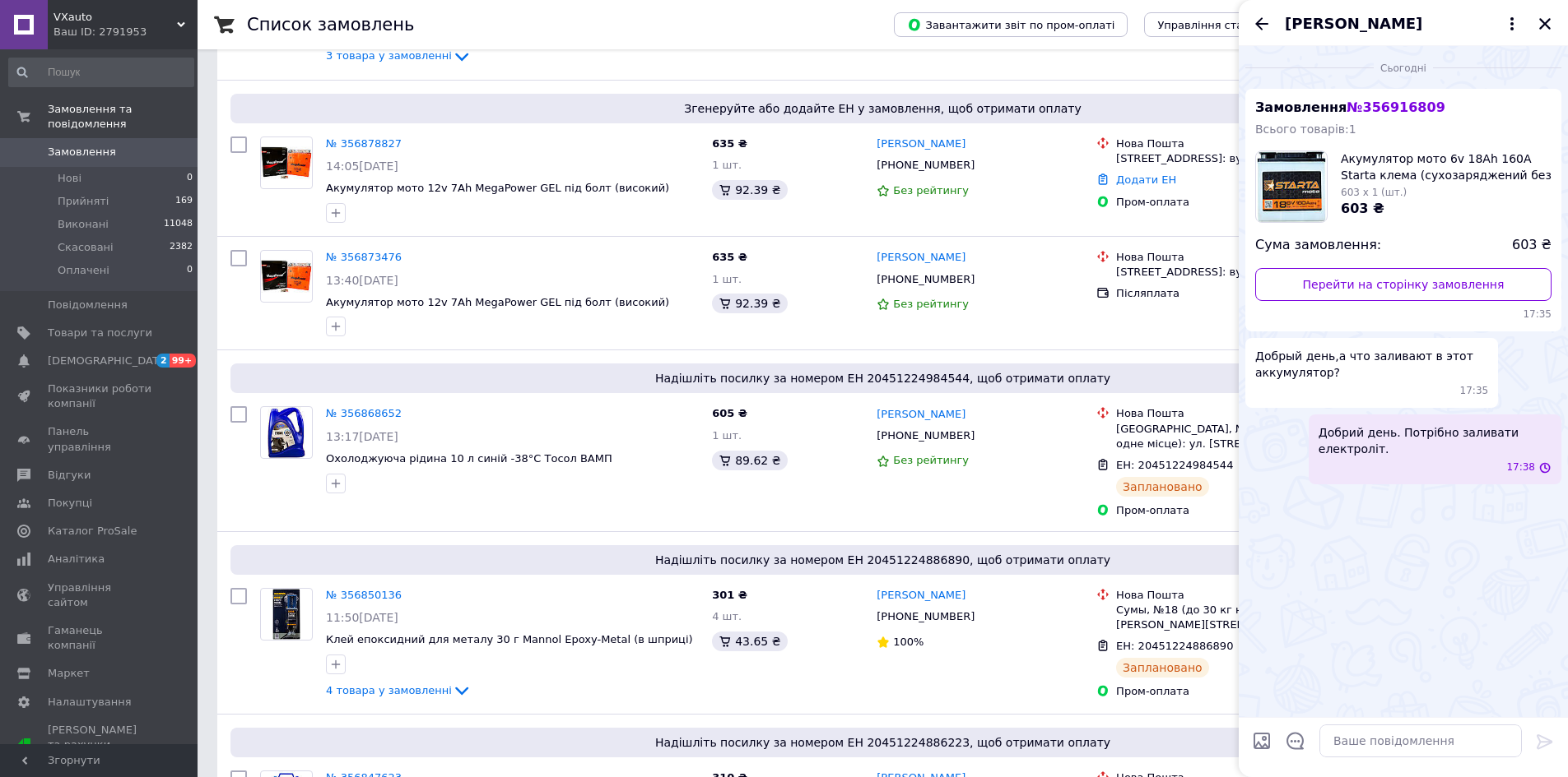
scroll to position [0, 0]
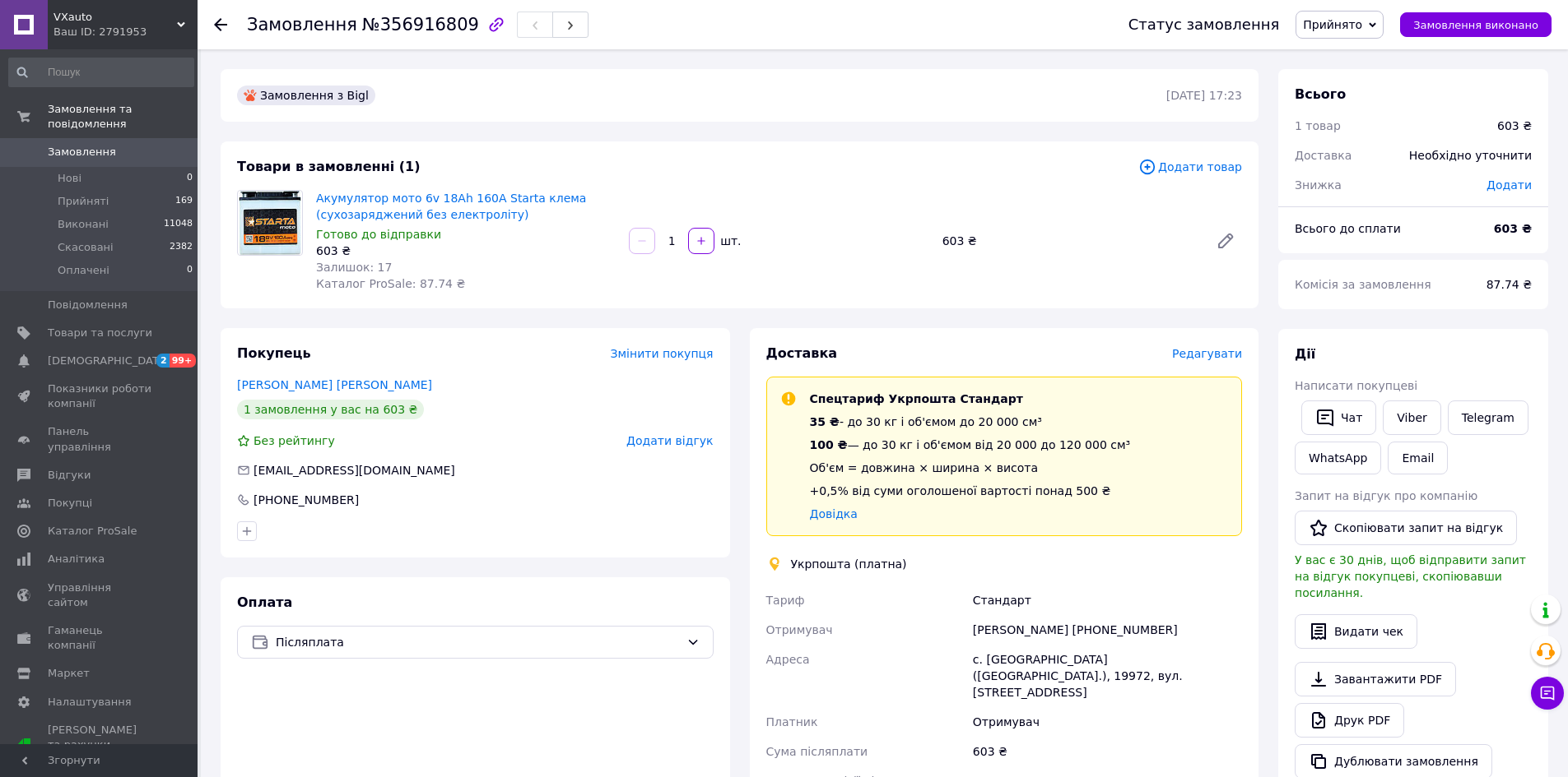
click at [266, 219] on img at bounding box center [270, 222] width 63 height 64
click at [374, 194] on link "Акумулятор мото 6v 18Ah 160A Starta клема (сухозаряджений без електроліту)" at bounding box center [450, 206] width 270 height 30
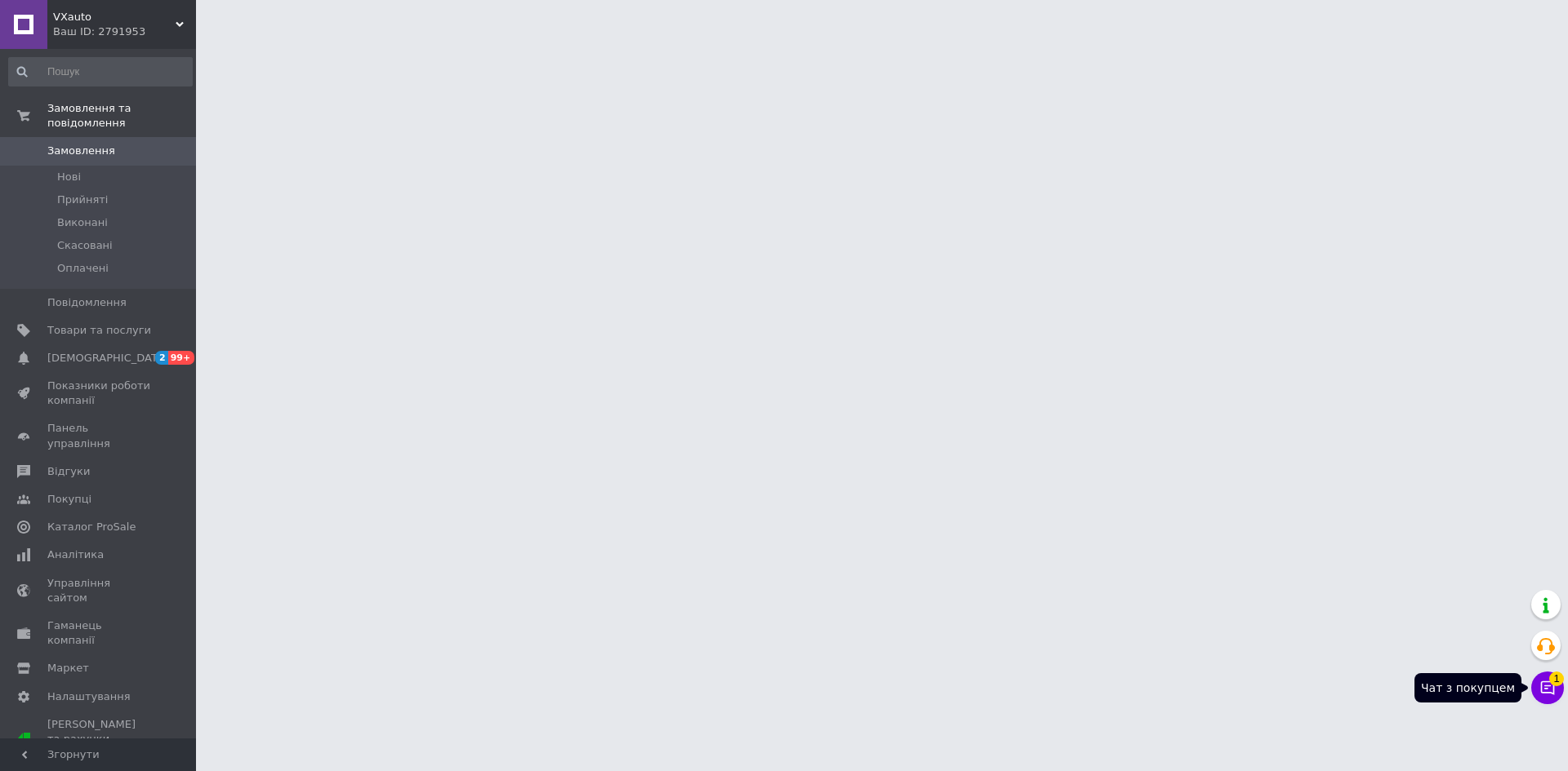
click at [1537, 684] on button "Чат з покупцем 1" at bounding box center [1547, 688] width 33 height 33
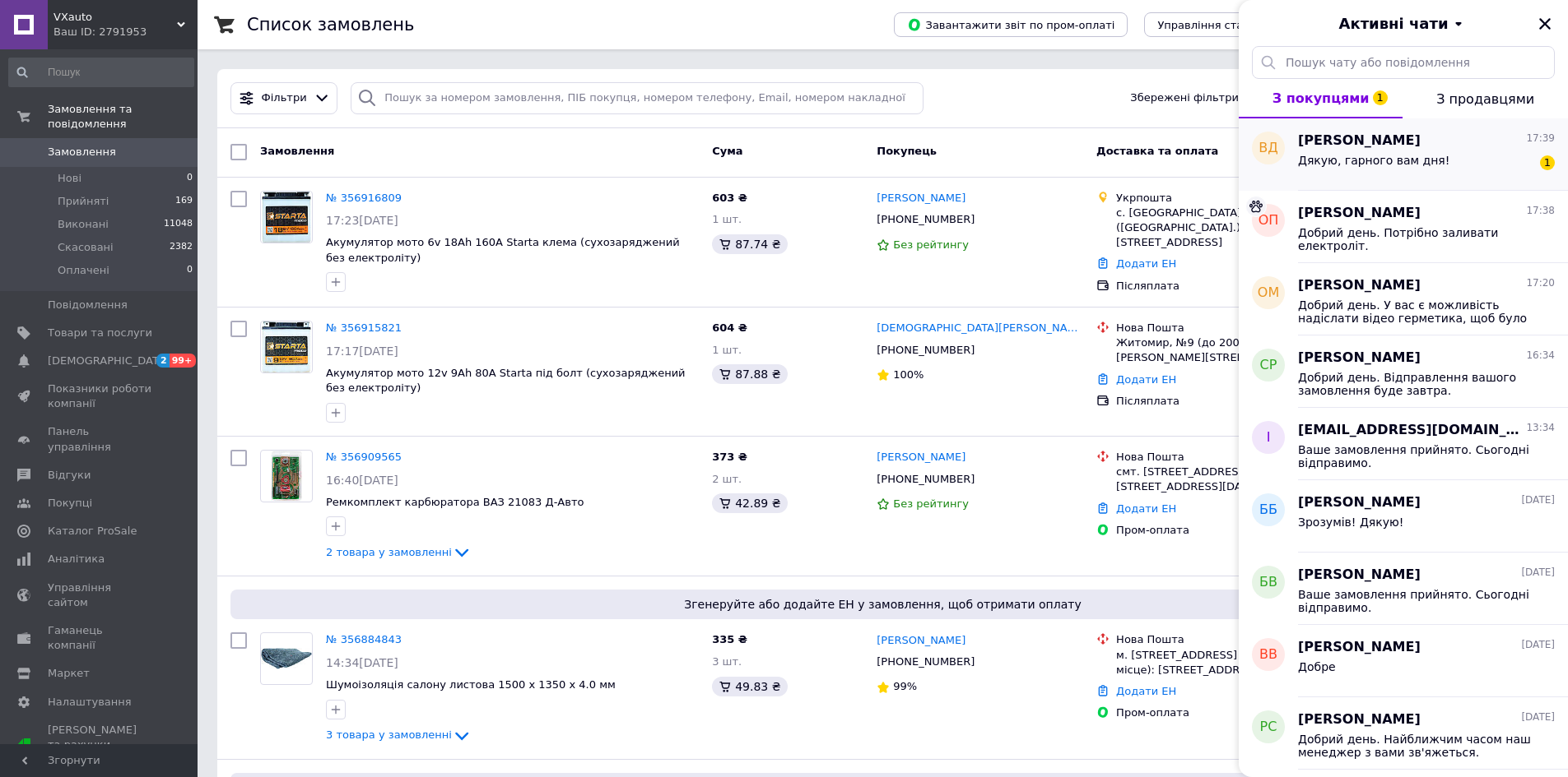
click at [1391, 143] on span "[PERSON_NAME]" at bounding box center [1359, 141] width 123 height 19
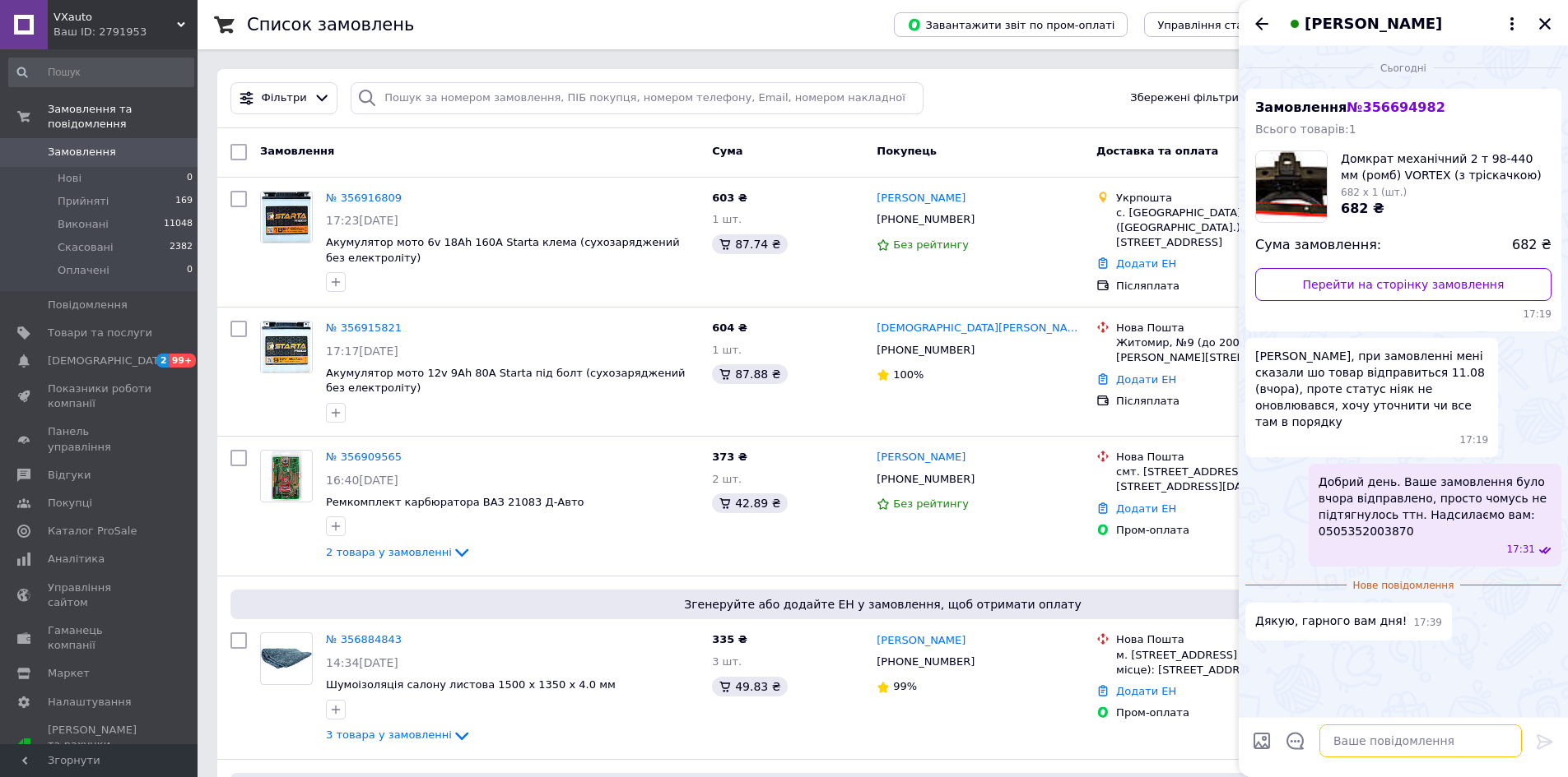
click at [1388, 739] on textarea at bounding box center [1420, 741] width 202 height 33
click at [1371, 745] on textarea "Дякую, навзаєм" at bounding box center [1404, 741] width 236 height 33
click at [1443, 751] on textarea "Дякую, навзаєм" at bounding box center [1404, 741] width 236 height 33
type textarea "Дякую, навзаєм!"
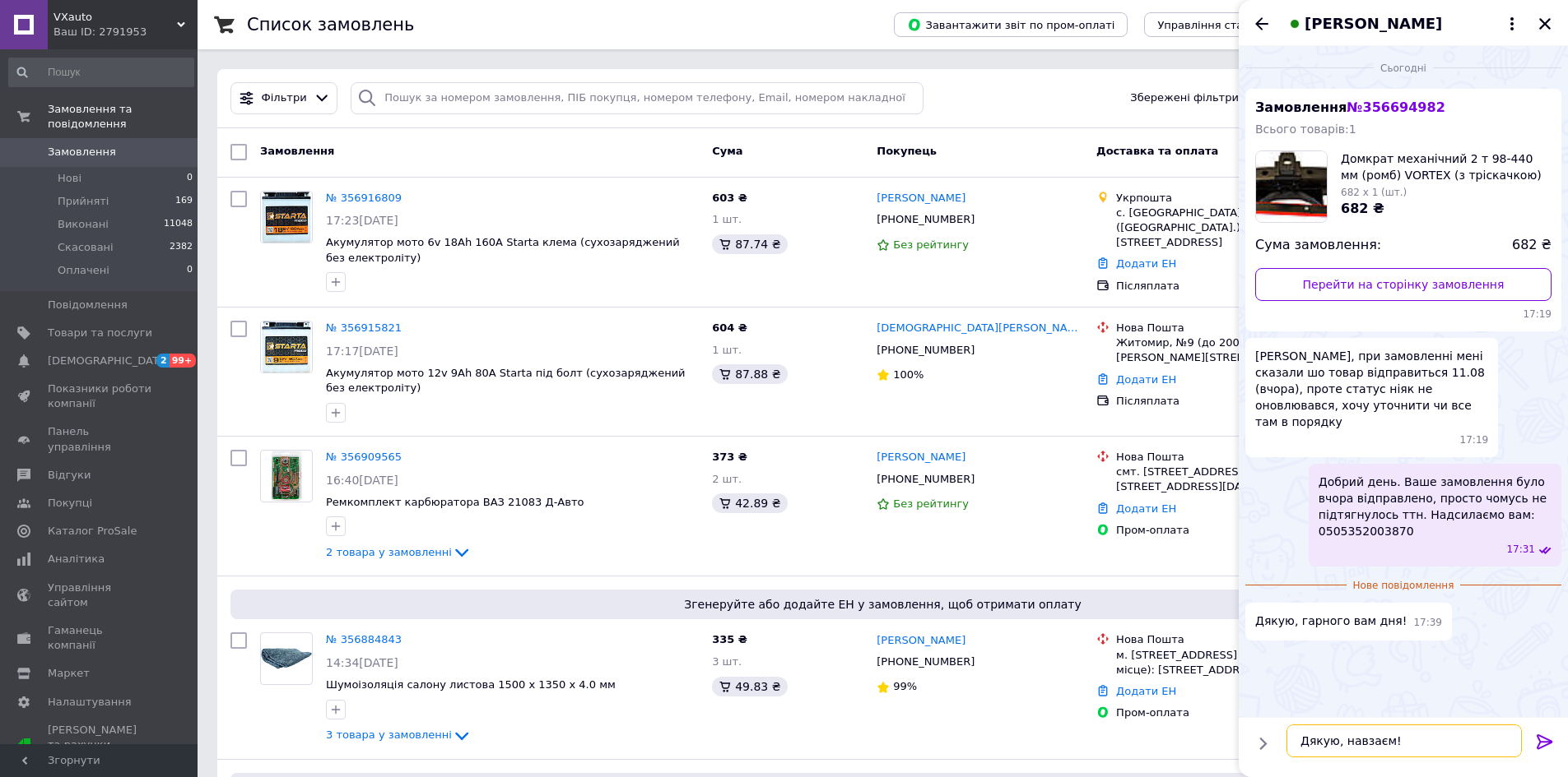
click at [1334, 742] on textarea "Дякую, навзаєм!" at bounding box center [1404, 741] width 236 height 33
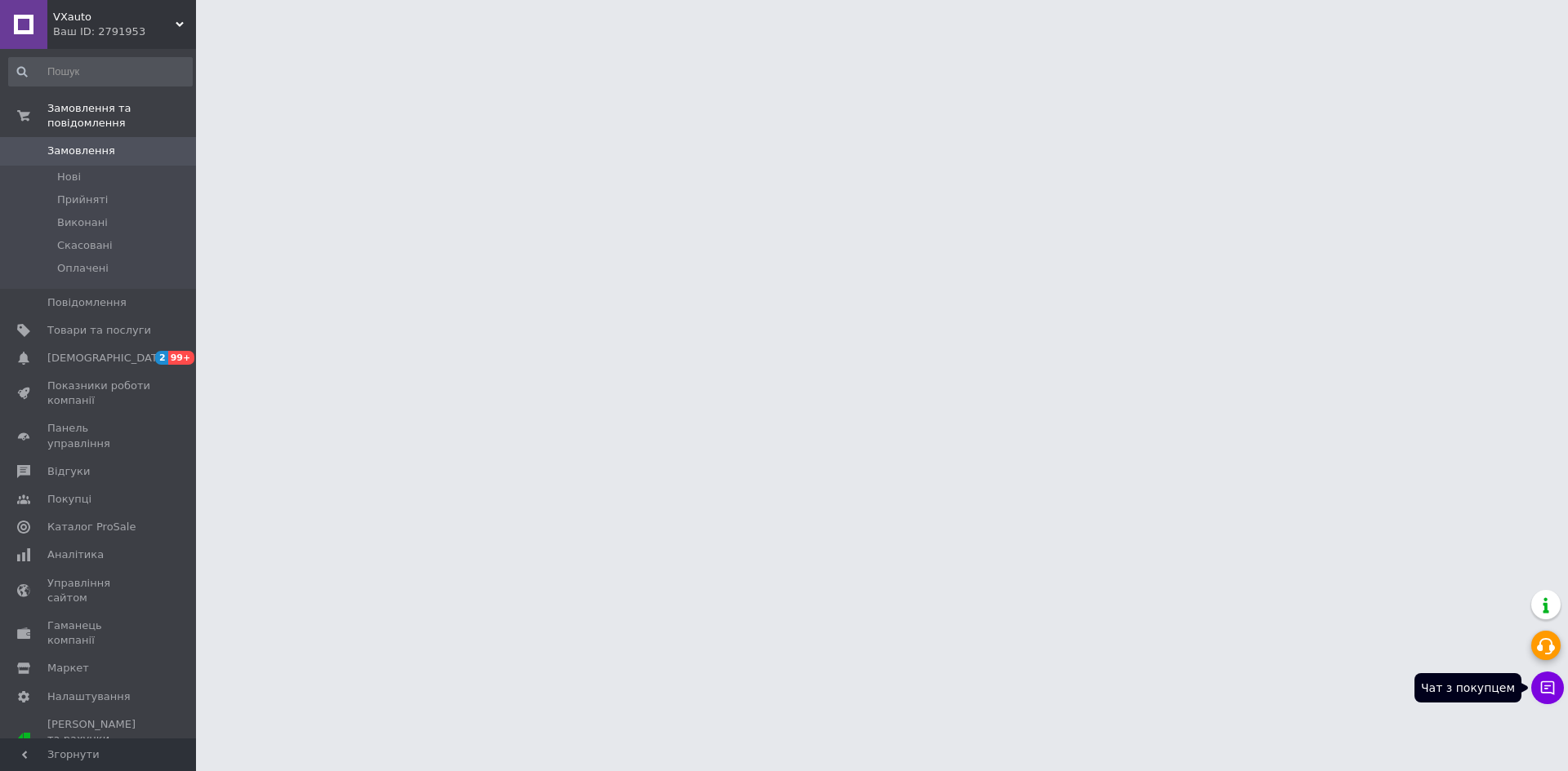
drag, startPoint x: 1537, startPoint y: 686, endPoint x: 1529, endPoint y: 657, distance: 30.1
click at [1541, 686] on button "Чат з покупцем" at bounding box center [1547, 688] width 33 height 33
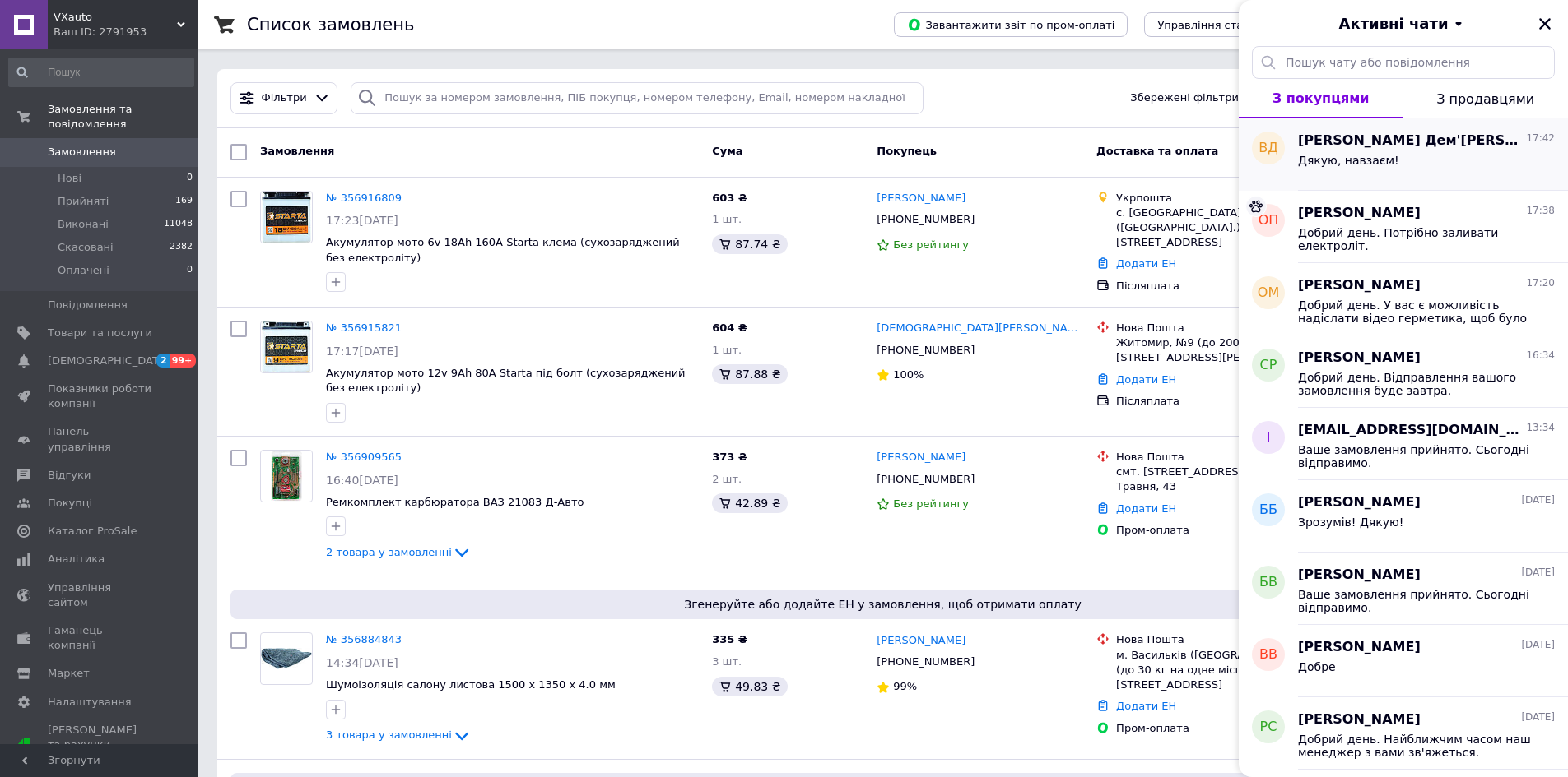
click at [1440, 152] on div "Дякую, навзаєм!" at bounding box center [1426, 164] width 257 height 27
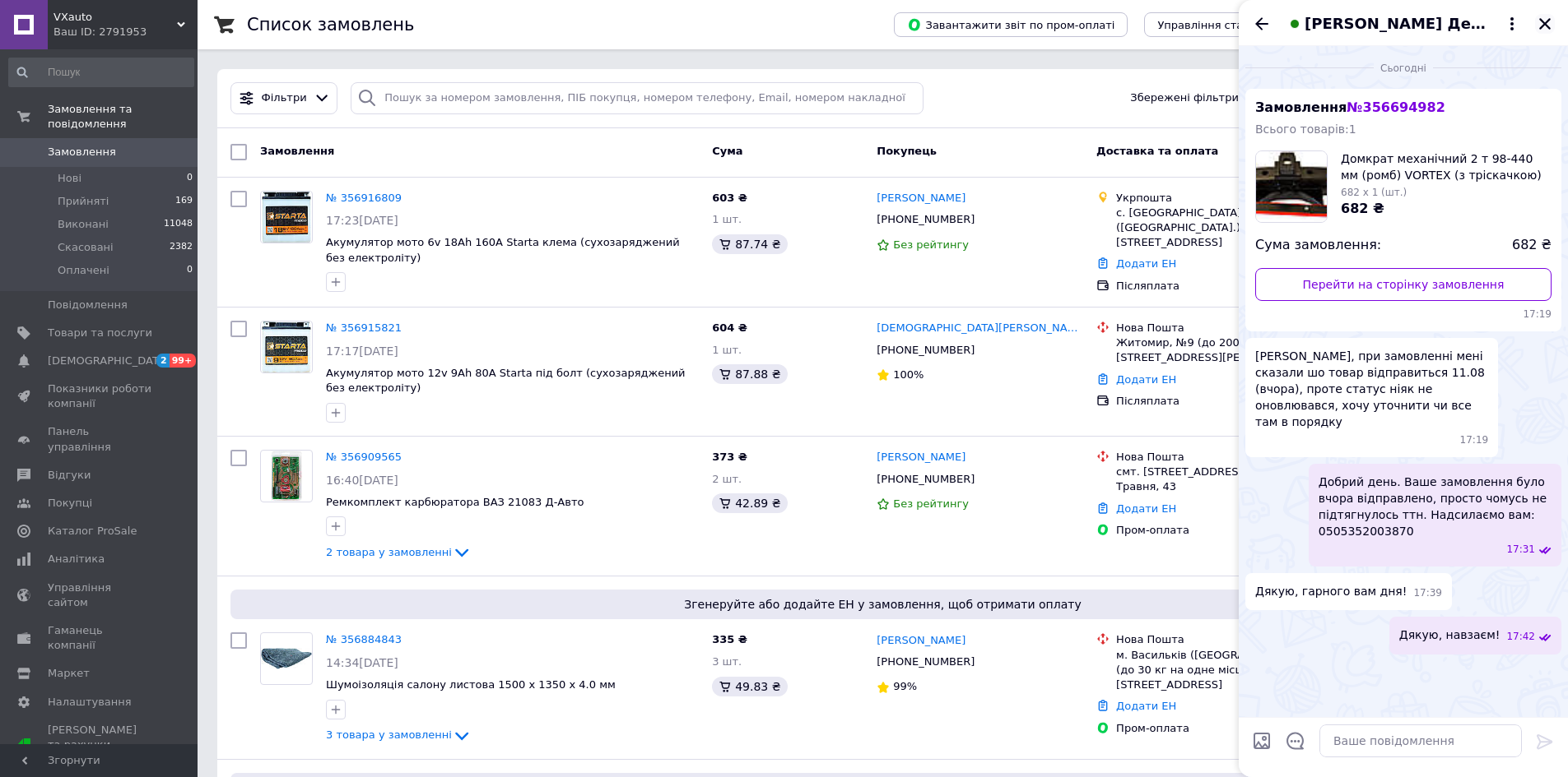
click at [1538, 21] on icon "Закрити" at bounding box center [1545, 24] width 15 height 15
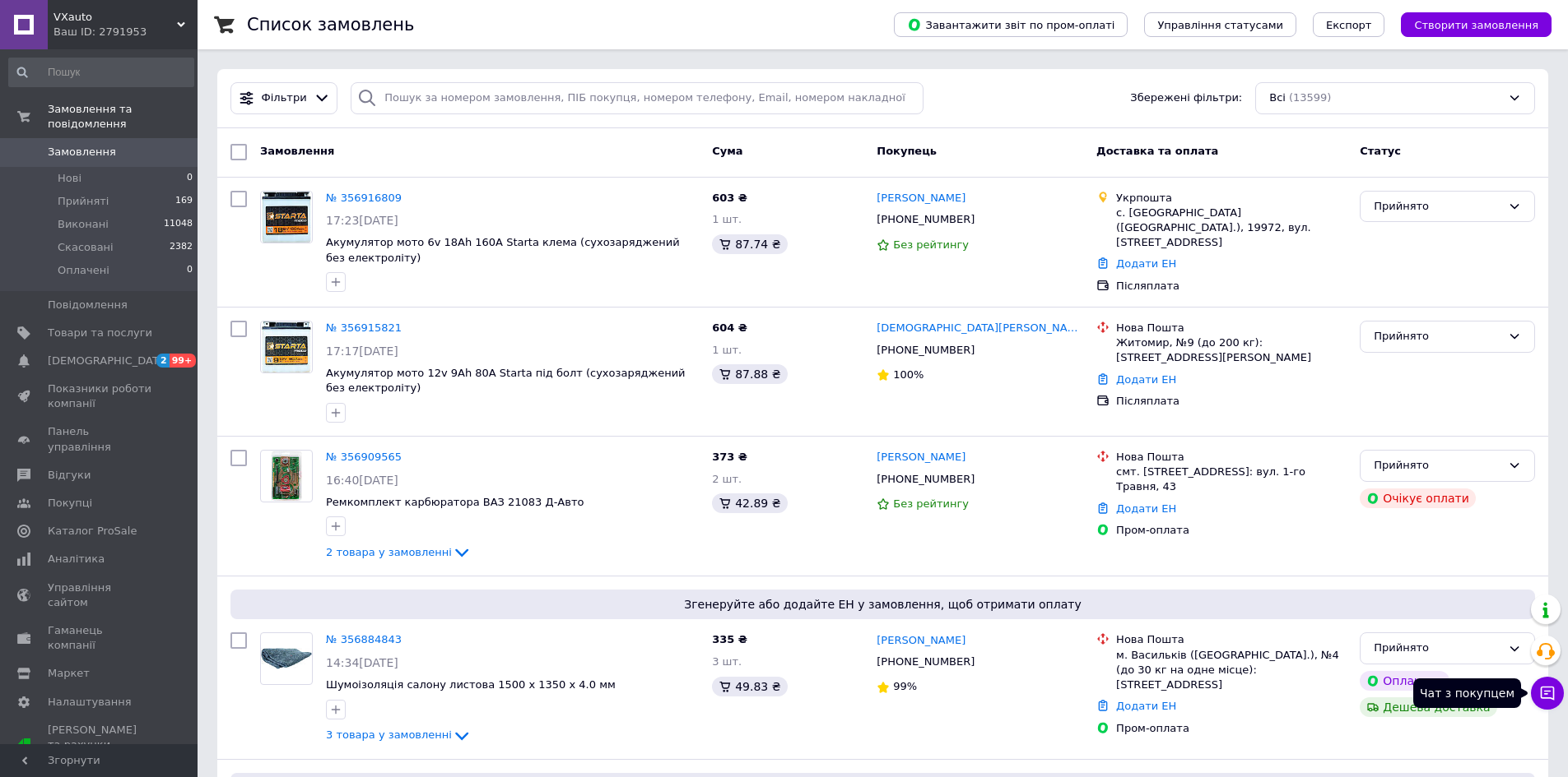
click at [1549, 699] on icon at bounding box center [1547, 693] width 14 height 14
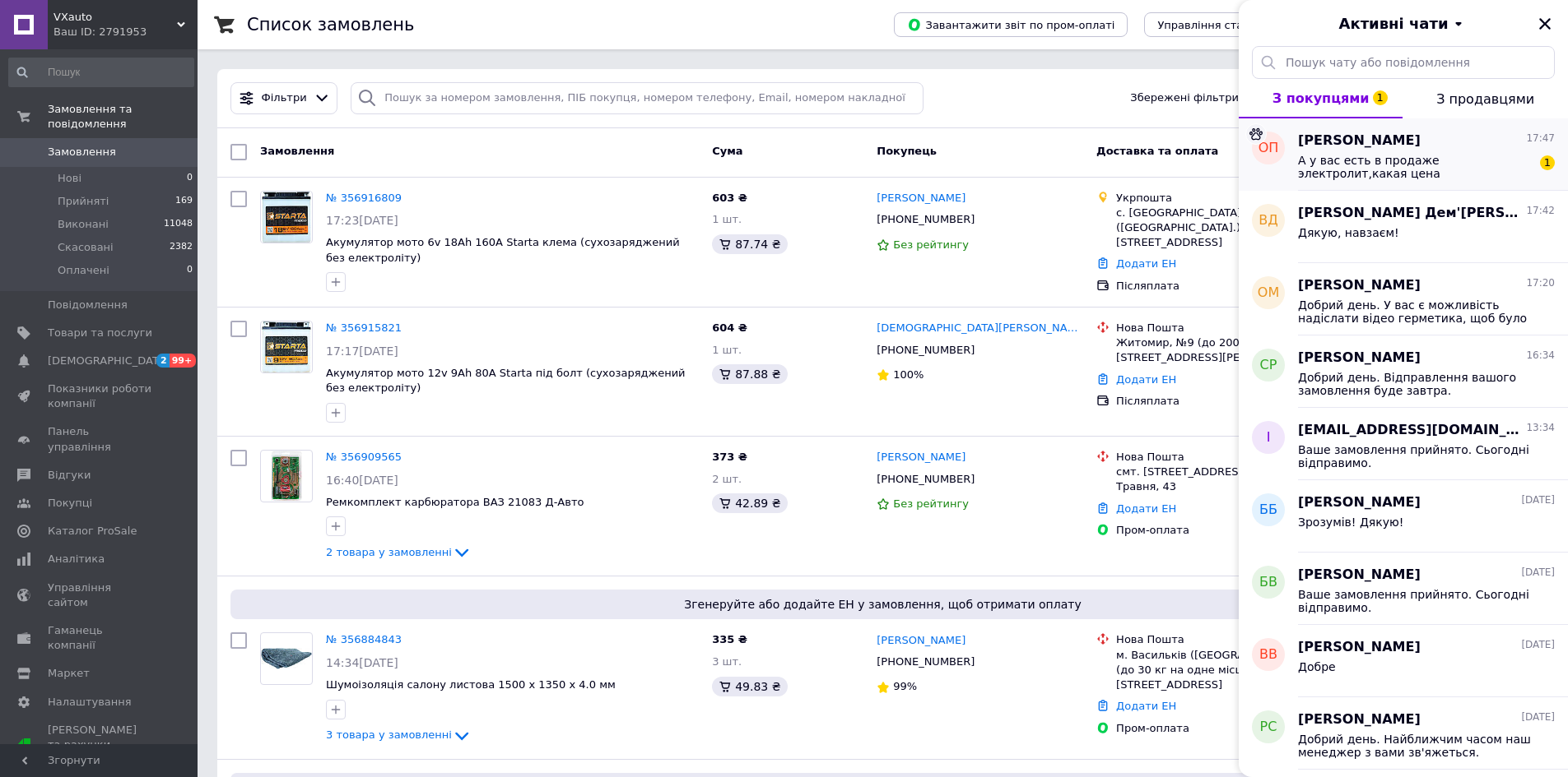
click at [1403, 177] on span "А у вас есть в продаже электролит,какая цена" at bounding box center [1414, 167] width 234 height 27
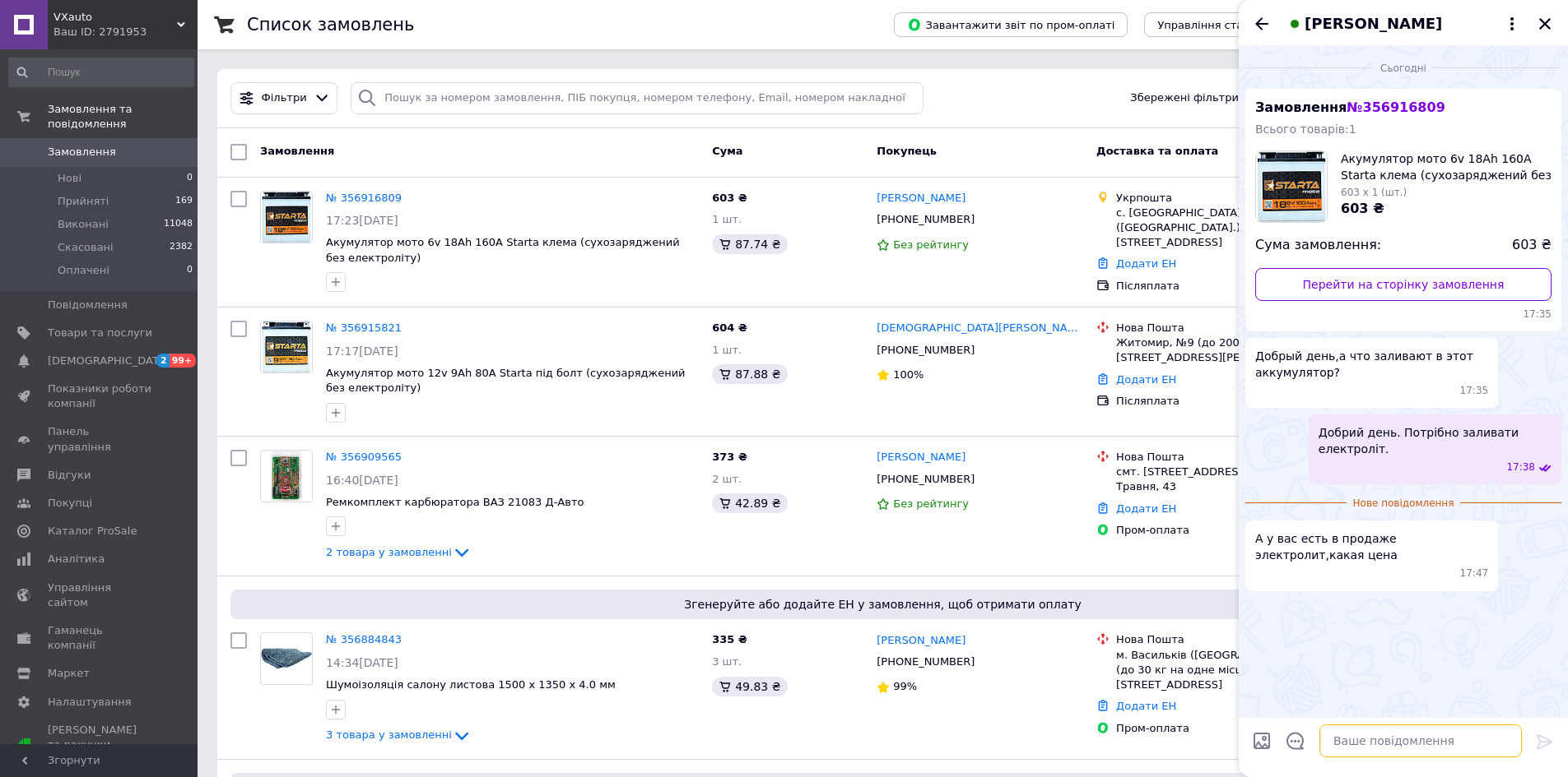
click at [1400, 741] on textarea at bounding box center [1420, 741] width 202 height 33
type textarea "Електроліту немає."
